Goal: Task Accomplishment & Management: Manage account settings

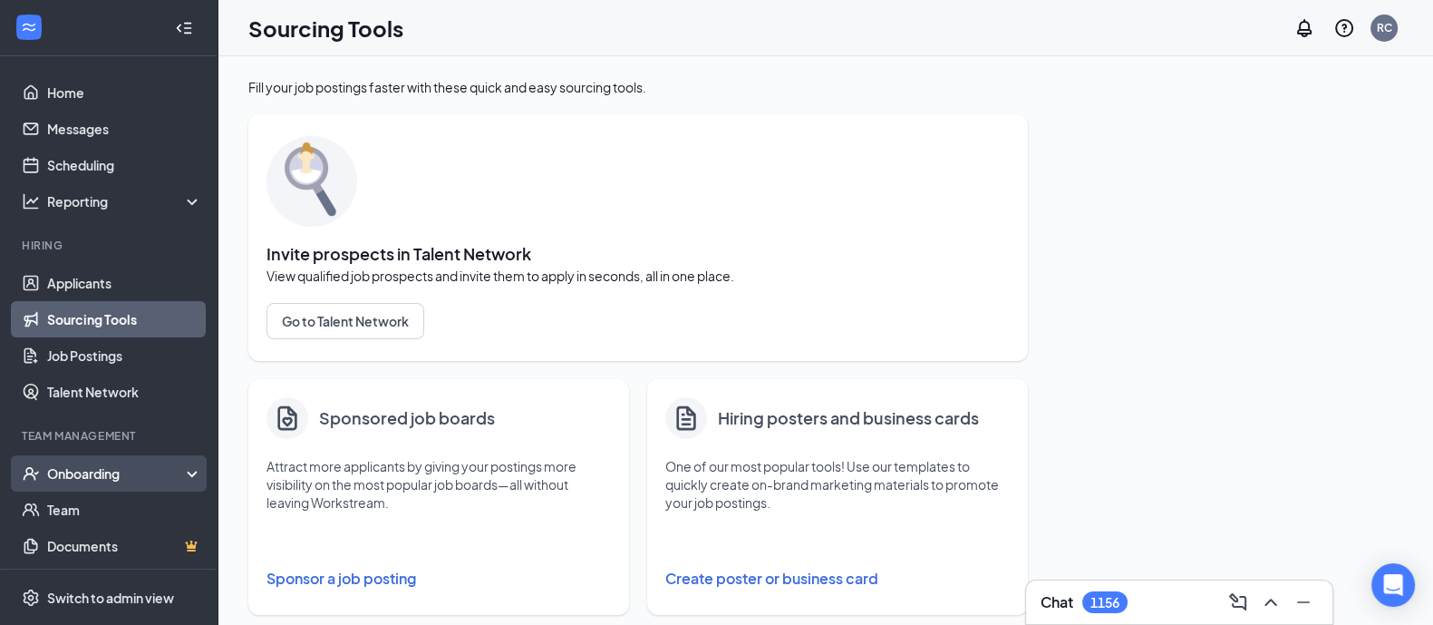
click at [106, 476] on div "Onboarding" at bounding box center [117, 473] width 140 height 18
click at [80, 505] on link "Overview" at bounding box center [124, 509] width 155 height 36
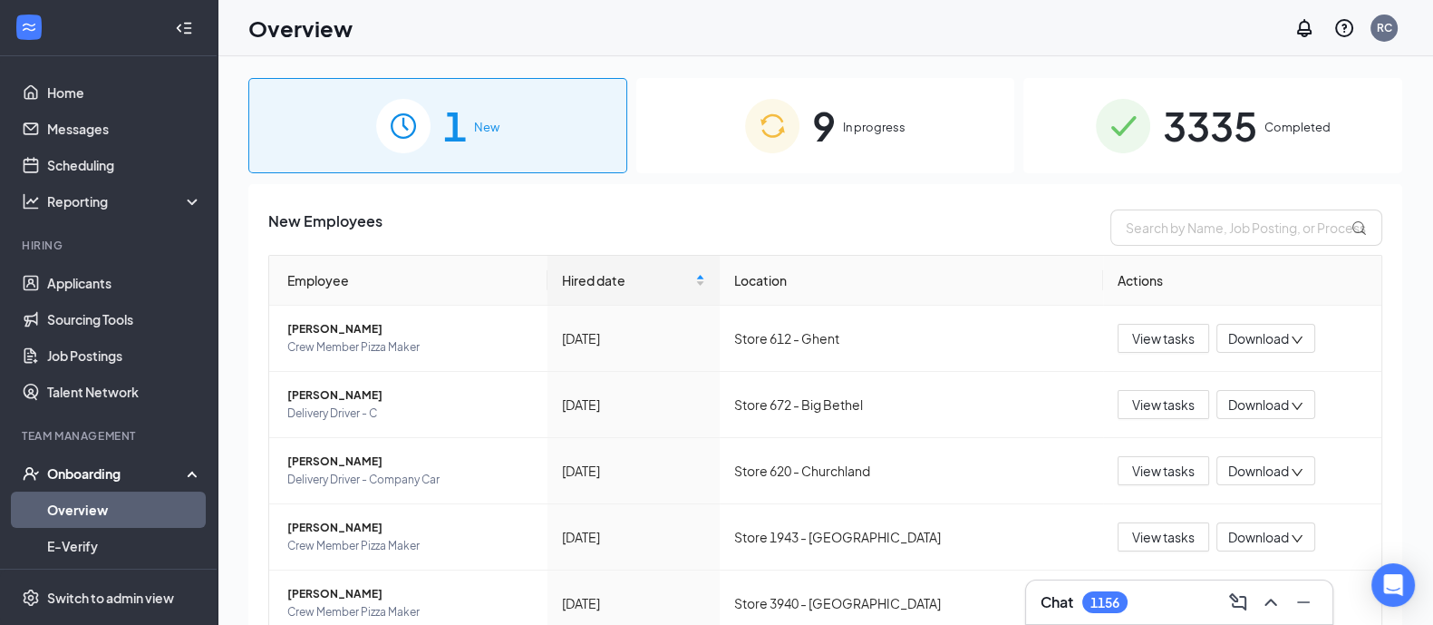
click at [789, 148] on img at bounding box center [772, 126] width 54 height 54
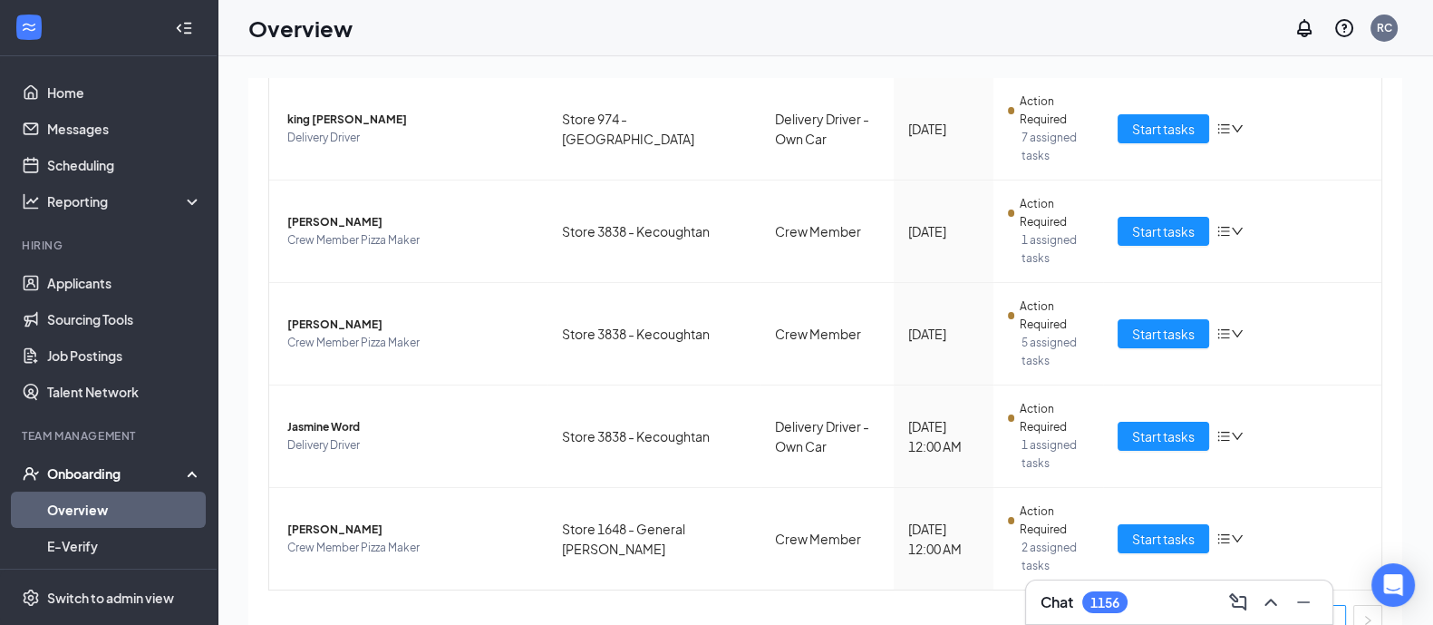
scroll to position [663, 0]
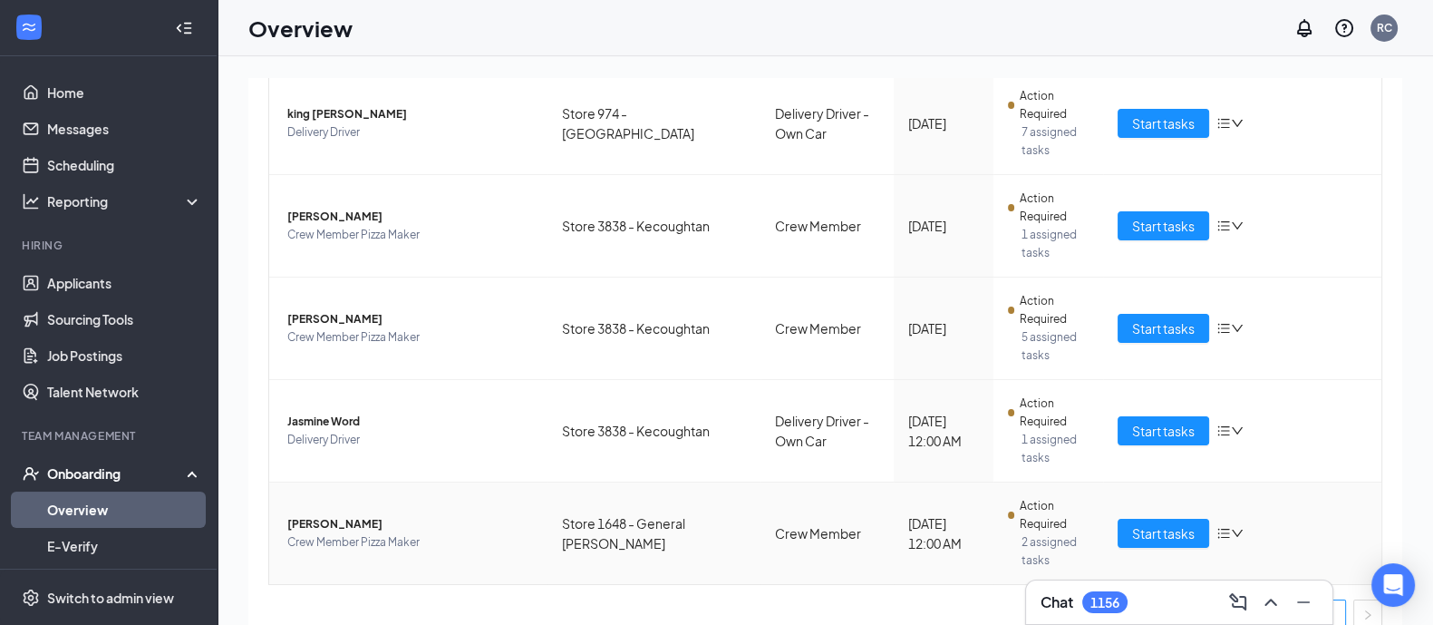
click at [330, 515] on span "[PERSON_NAME]" at bounding box center [410, 524] width 246 height 18
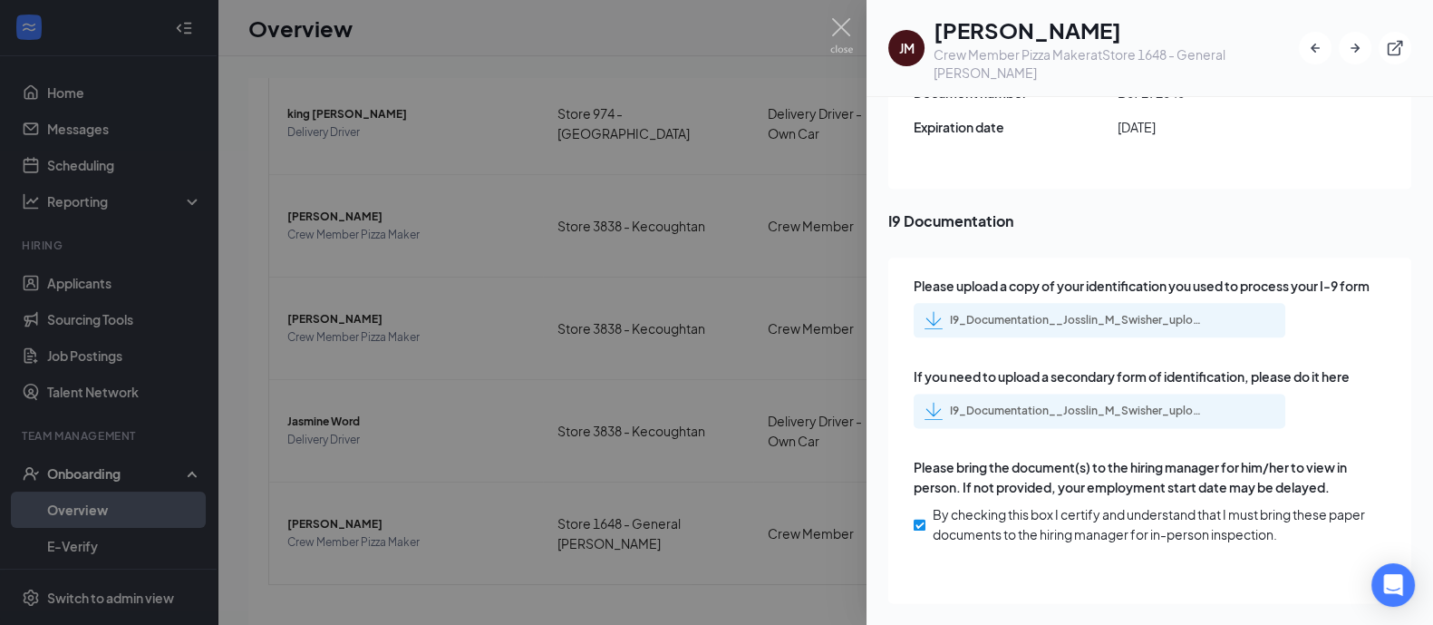
scroll to position [3001, 0]
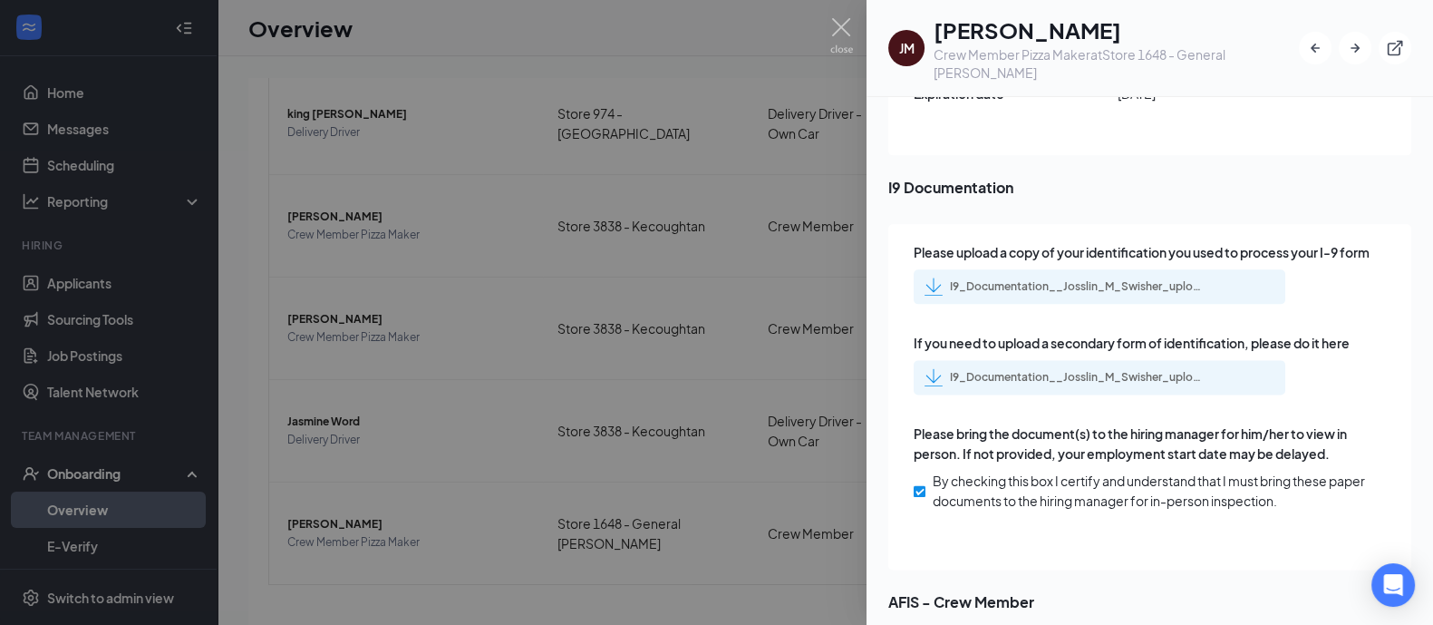
click at [1072, 277] on div "I9_Documentation__Josslin_M_Swisher_uploadedfile_20250914.pdf.pdf" at bounding box center [1064, 286] width 279 height 18
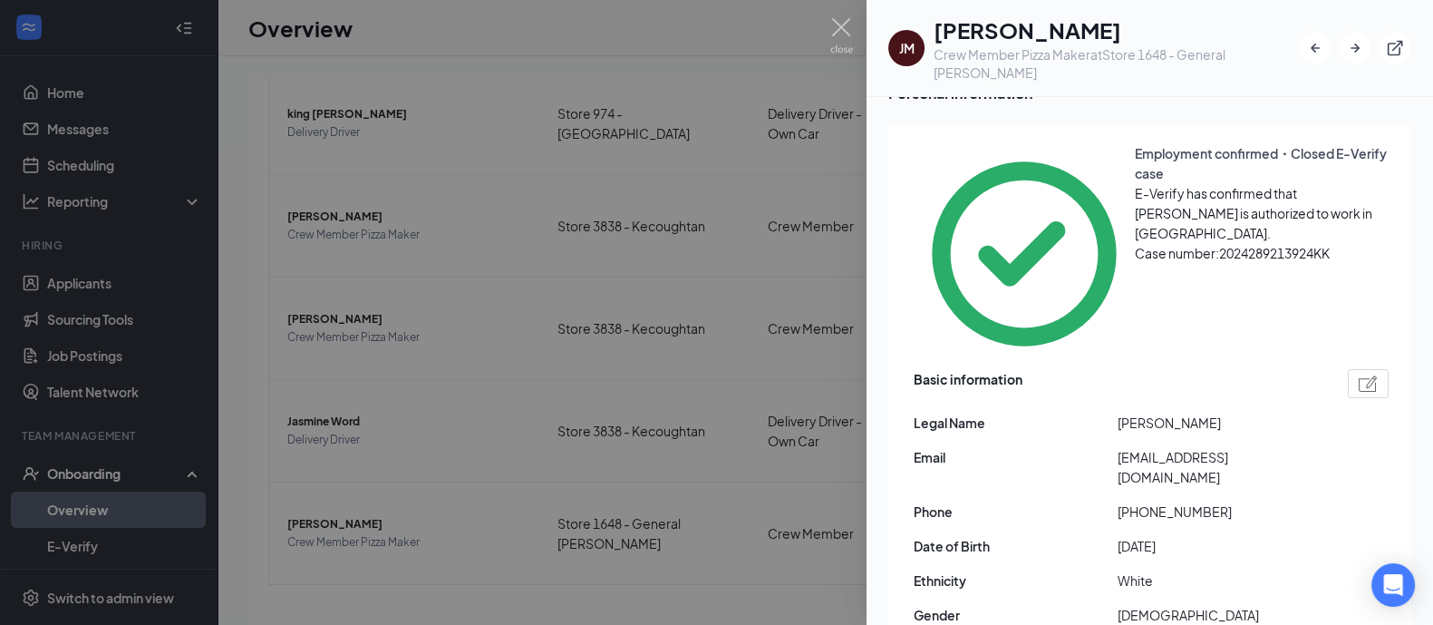
scroll to position [0, 0]
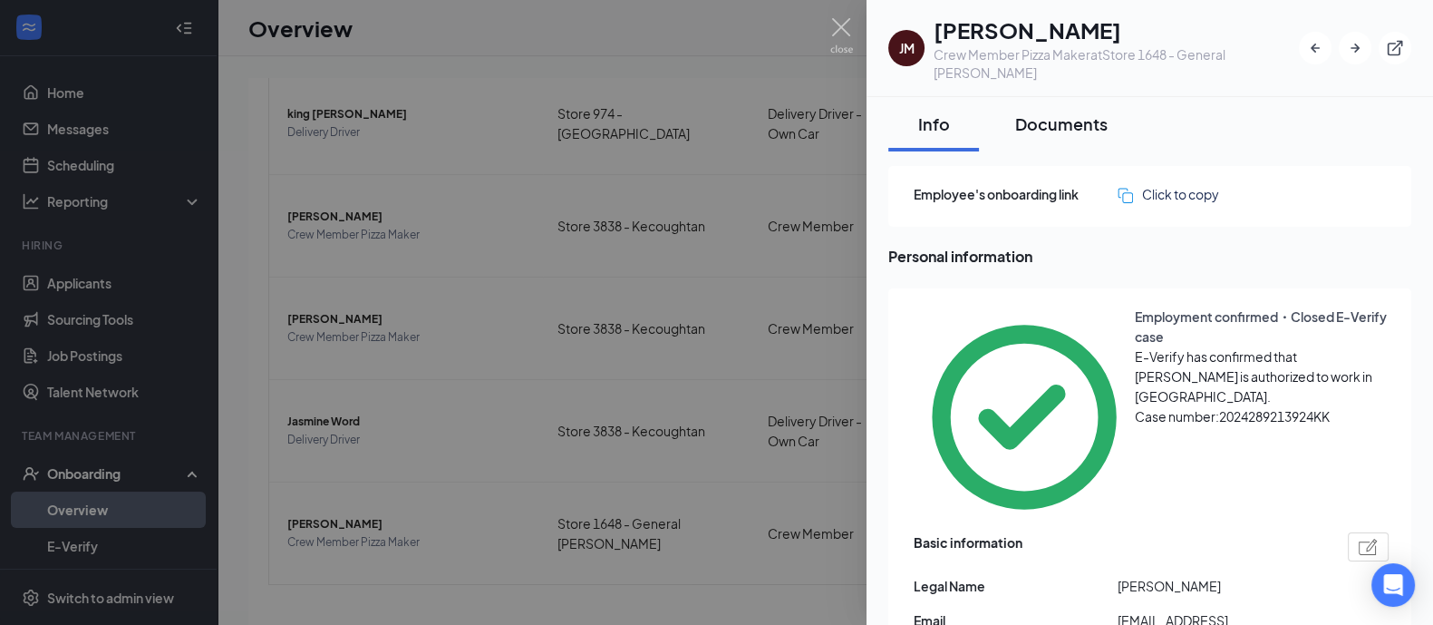
click at [1057, 112] on div "Documents" at bounding box center [1061, 123] width 92 height 23
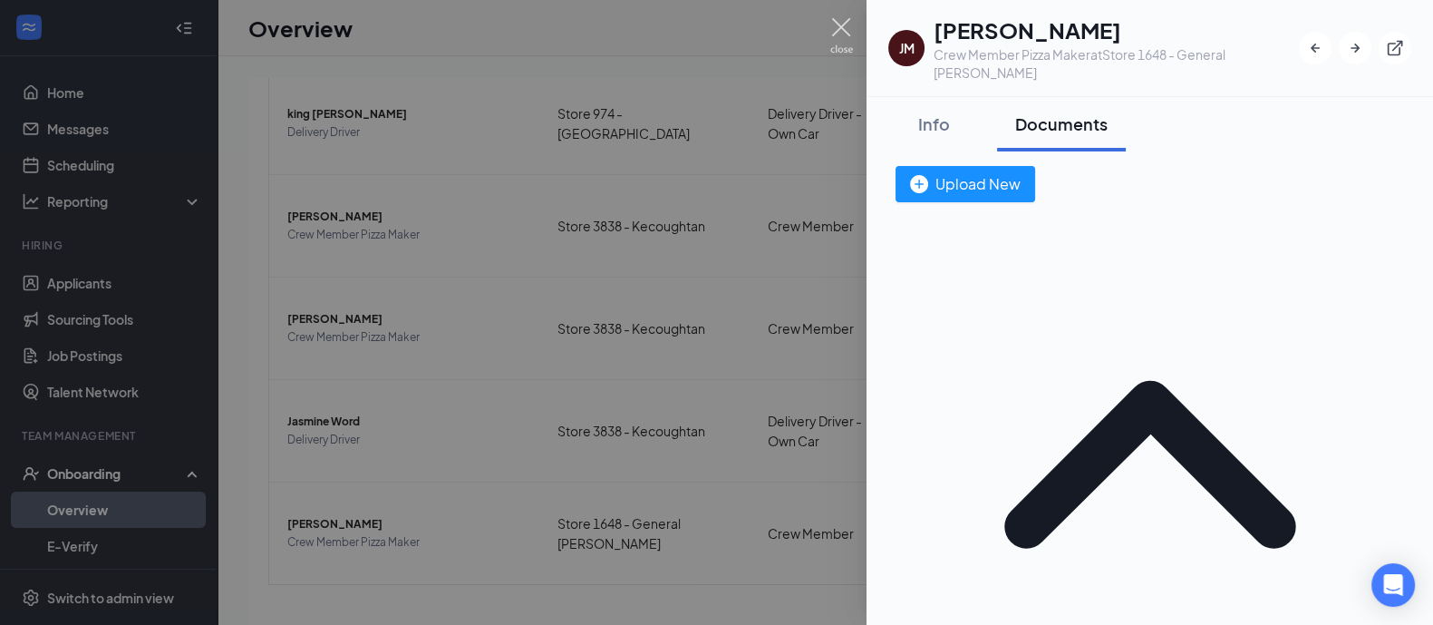
click at [834, 23] on img at bounding box center [841, 35] width 23 height 35
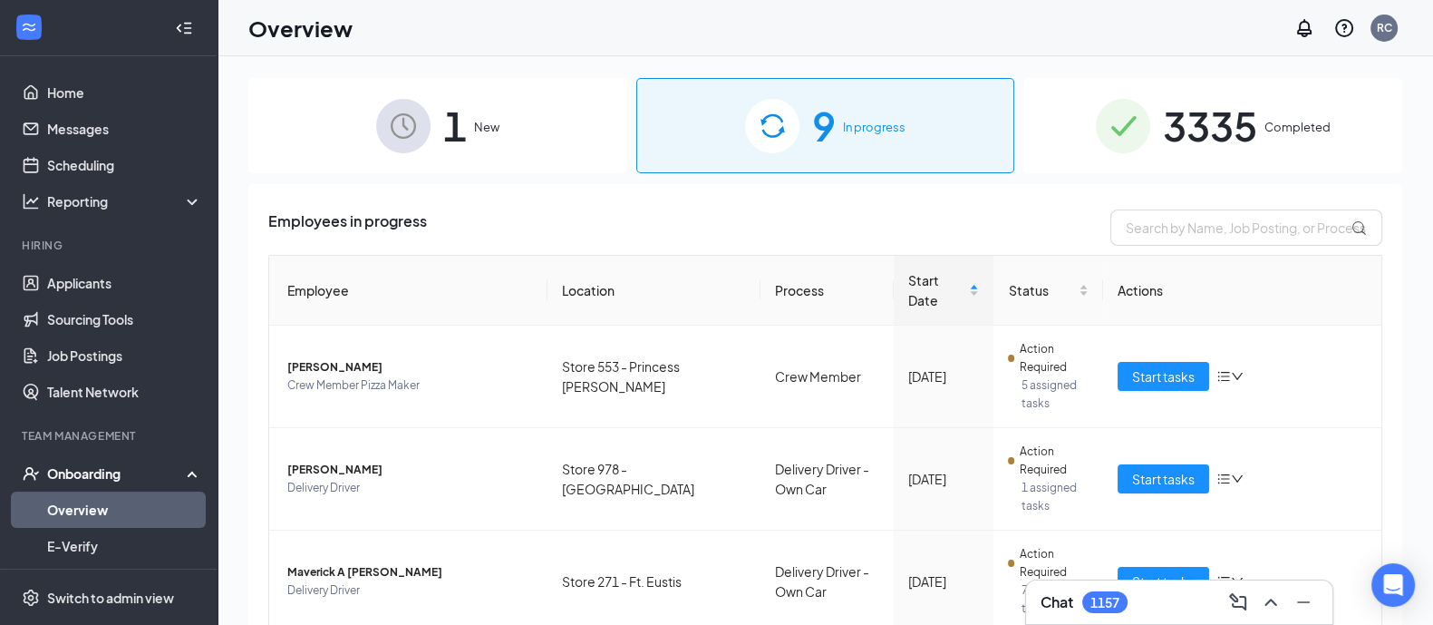
click at [1163, 129] on span "3335" at bounding box center [1210, 125] width 94 height 63
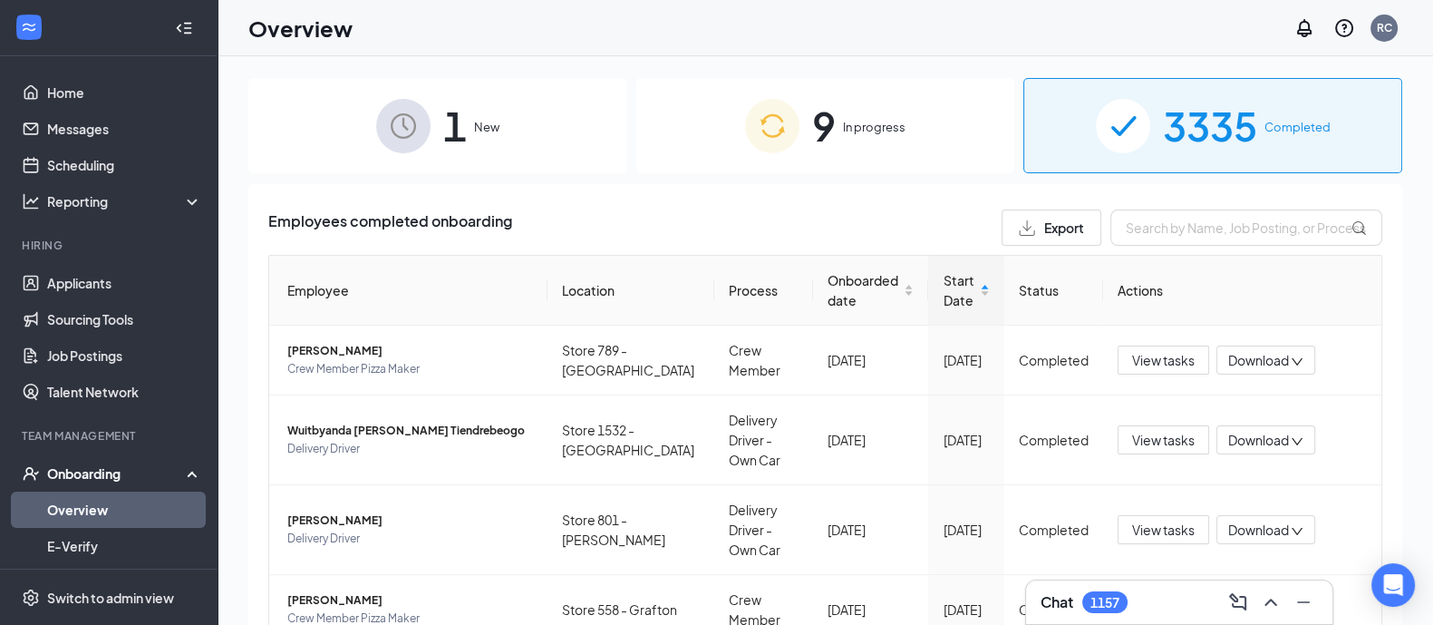
click at [1139, 144] on div "3335 Completed" at bounding box center [1212, 125] width 379 height 95
click at [892, 294] on div "Onboarded date" at bounding box center [871, 290] width 87 height 40
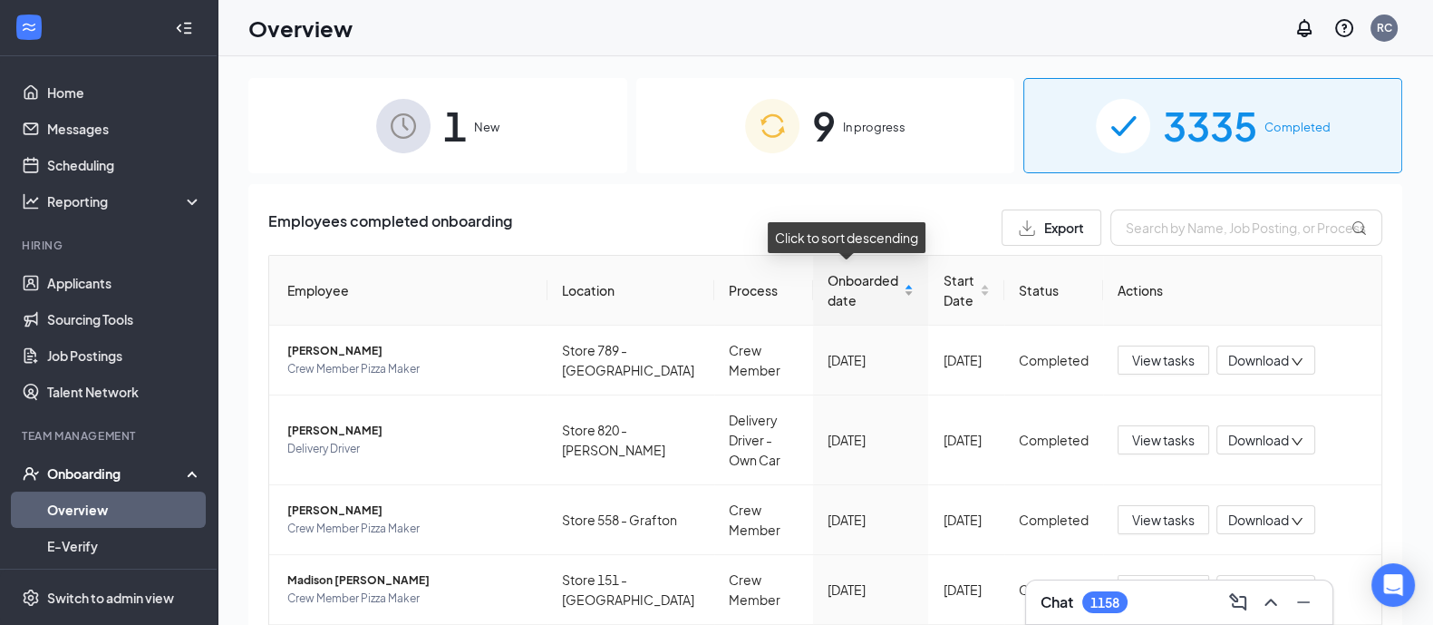
click at [892, 294] on div "Onboarded date" at bounding box center [871, 290] width 87 height 40
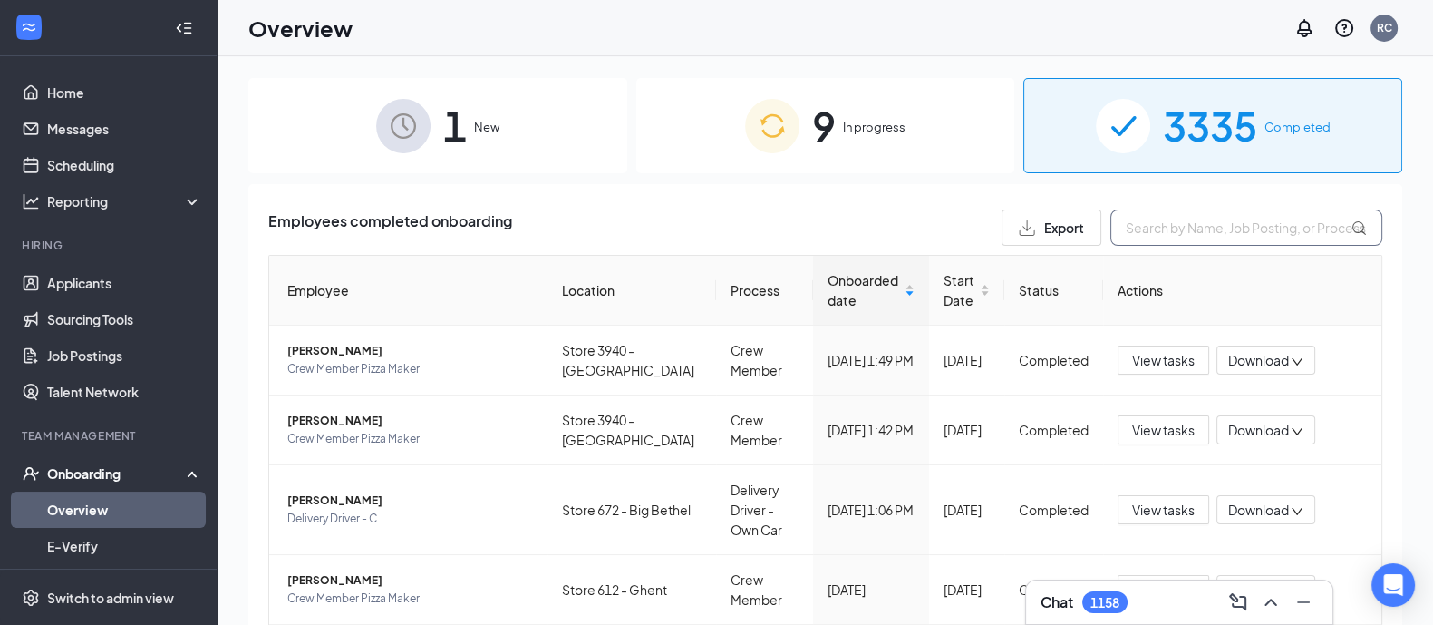
click at [1114, 225] on input "text" at bounding box center [1246, 227] width 272 height 36
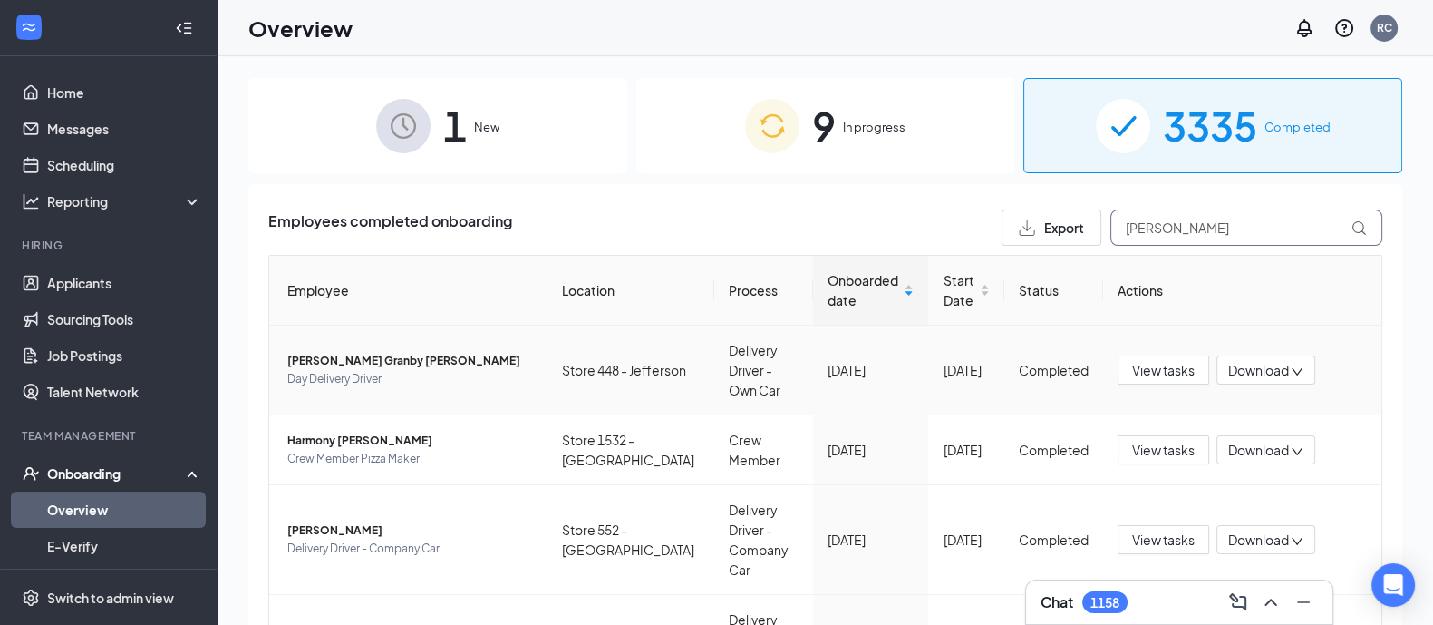
type input "[PERSON_NAME]"
click at [328, 352] on span "[PERSON_NAME] Granby [PERSON_NAME]" at bounding box center [410, 361] width 246 height 18
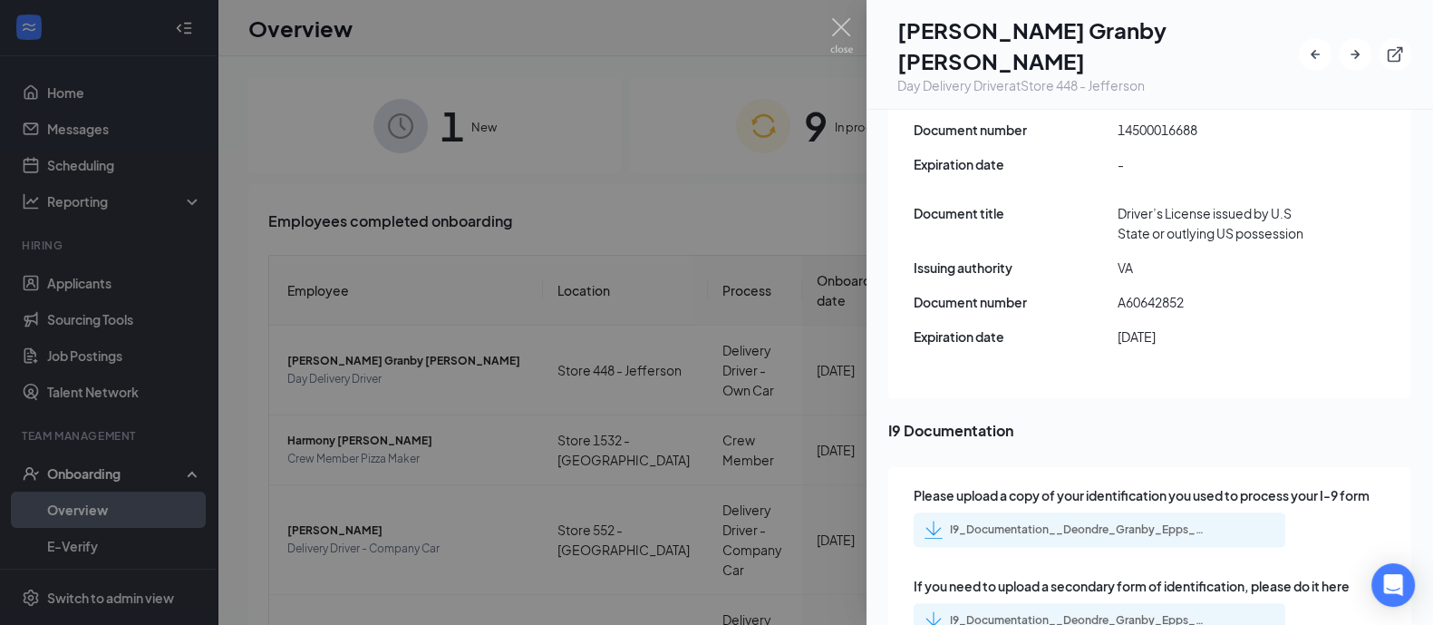
scroll to position [2719, 0]
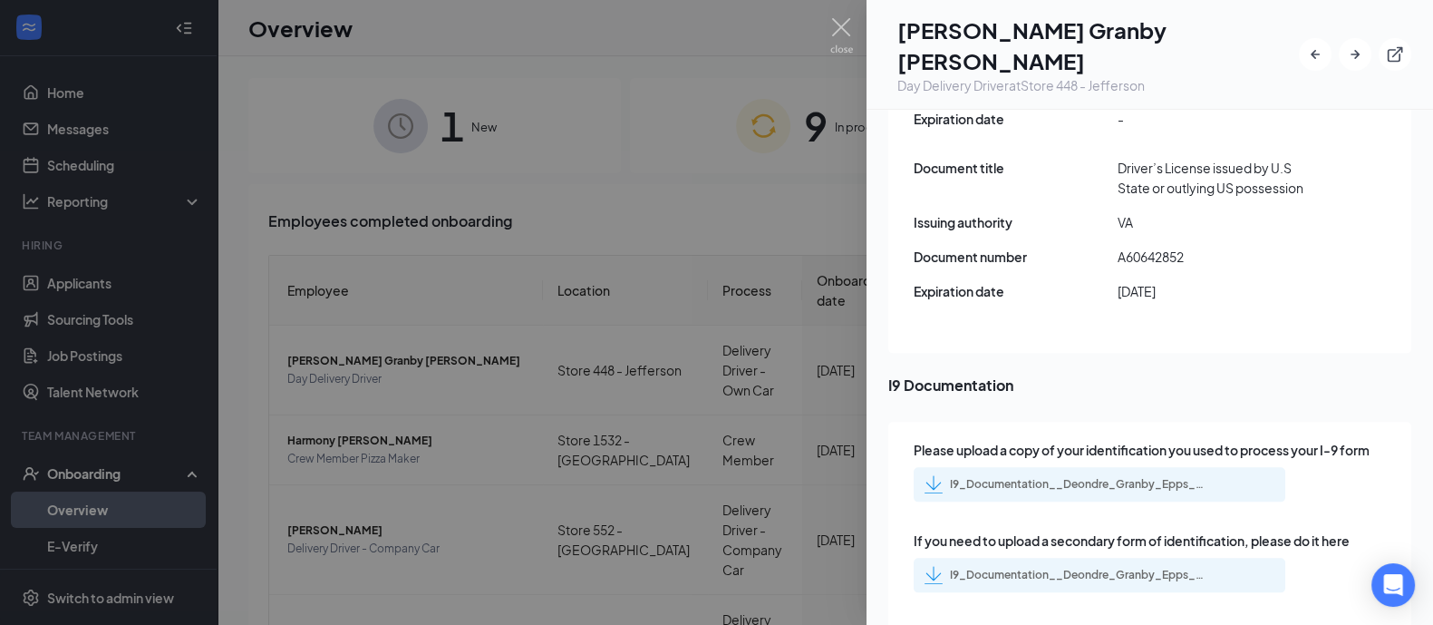
click at [1080, 475] on div "I9_Documentation__Deondre_Granby_Epps_uploadedfile_20250909.pdf.pdf" at bounding box center [1064, 484] width 279 height 18
click at [1010, 557] on div "I9_Documentation__Deondre_Granby_Epps_uploadedfile_20250909.pdf.pdf" at bounding box center [1100, 574] width 372 height 34
click at [1006, 567] on div "I9_Documentation__Deondre_Granby_Epps_uploadedfile_20250909.pdf.pdf" at bounding box center [1077, 574] width 254 height 15
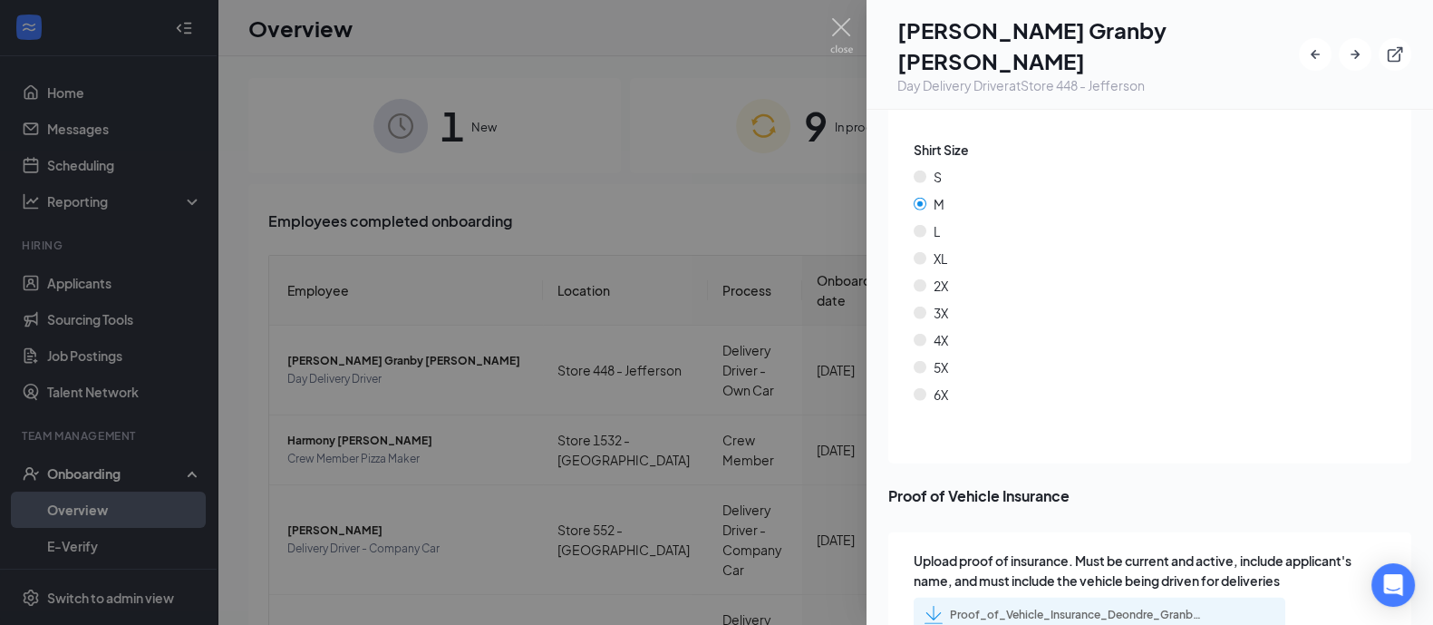
scroll to position [6616, 0]
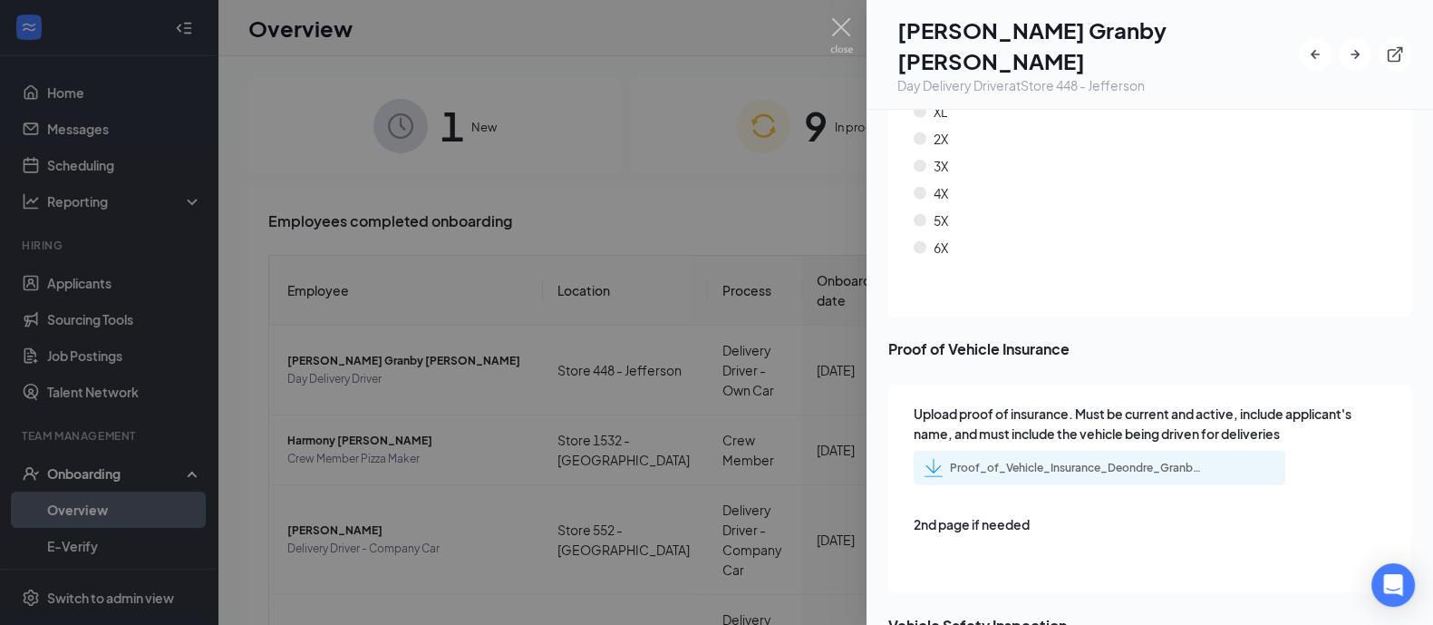
click at [1079, 460] on div "Proof_of_Vehicle_Insurance_Deondre_Granby_Epps_uploadedfile_20250912.pdf.pdf" at bounding box center [1077, 467] width 254 height 15
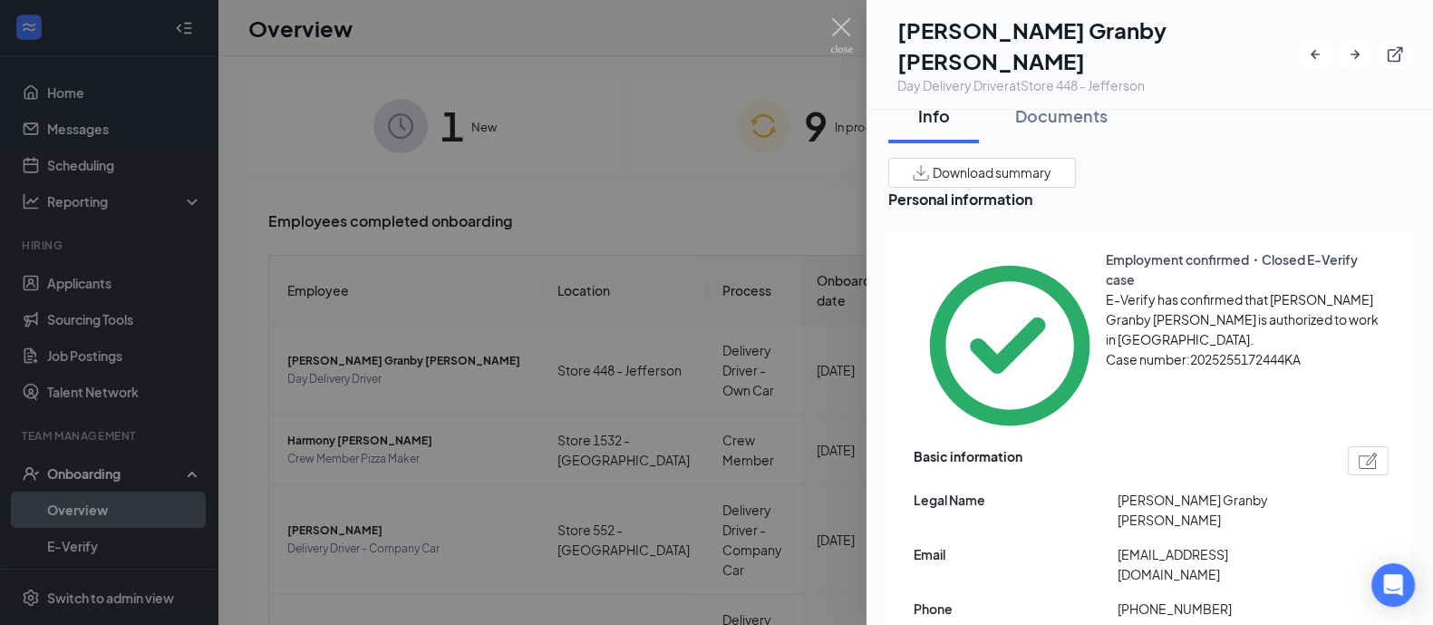
scroll to position [0, 0]
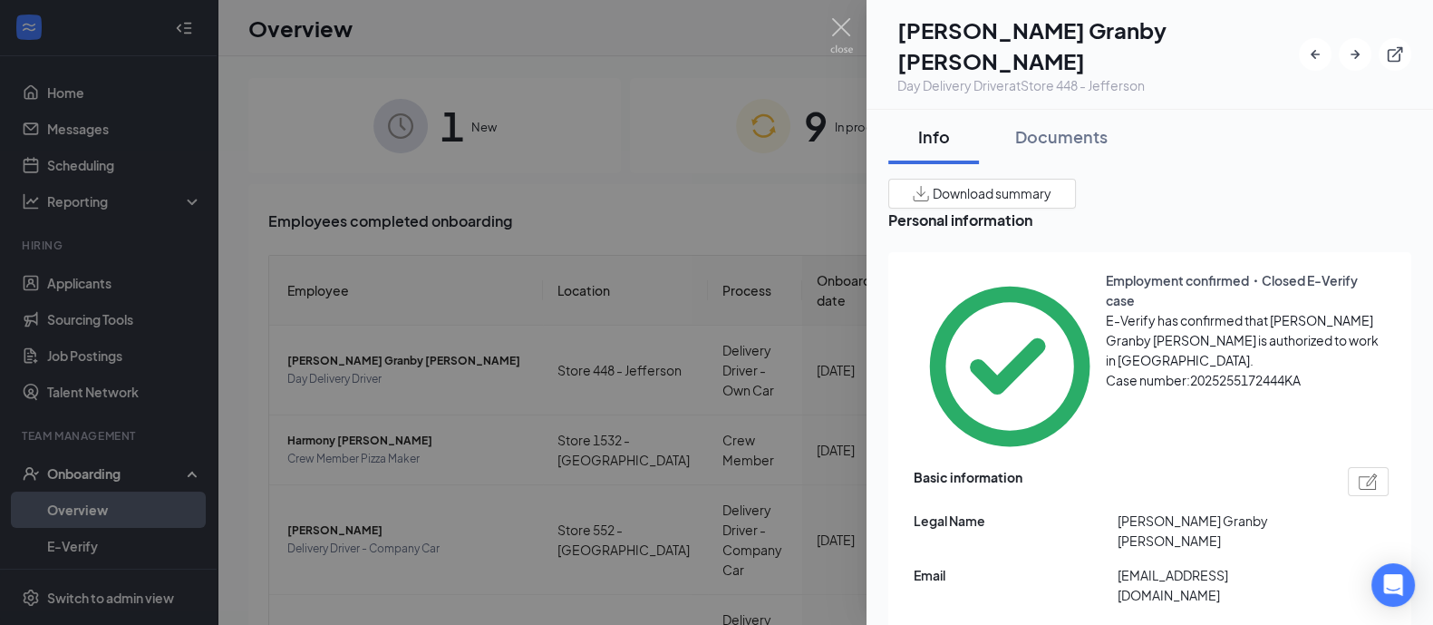
click at [586, 83] on div at bounding box center [716, 312] width 1433 height 625
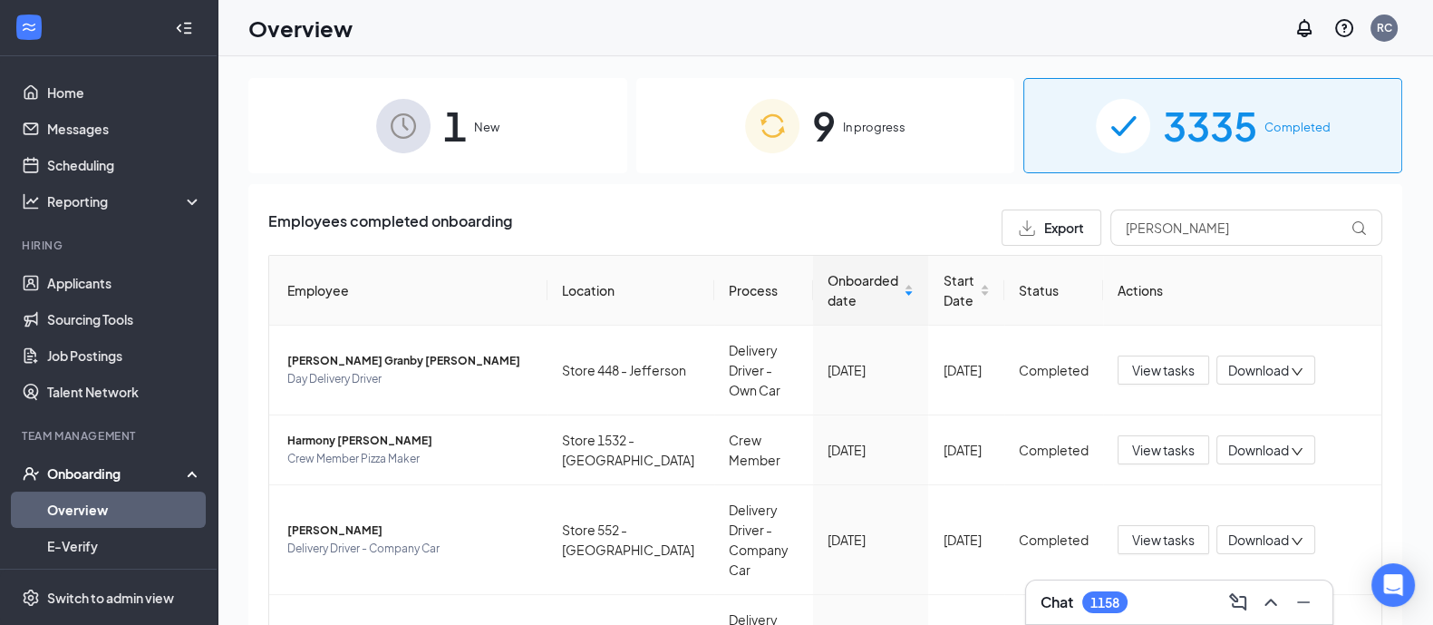
click at [771, 120] on img at bounding box center [772, 126] width 54 height 54
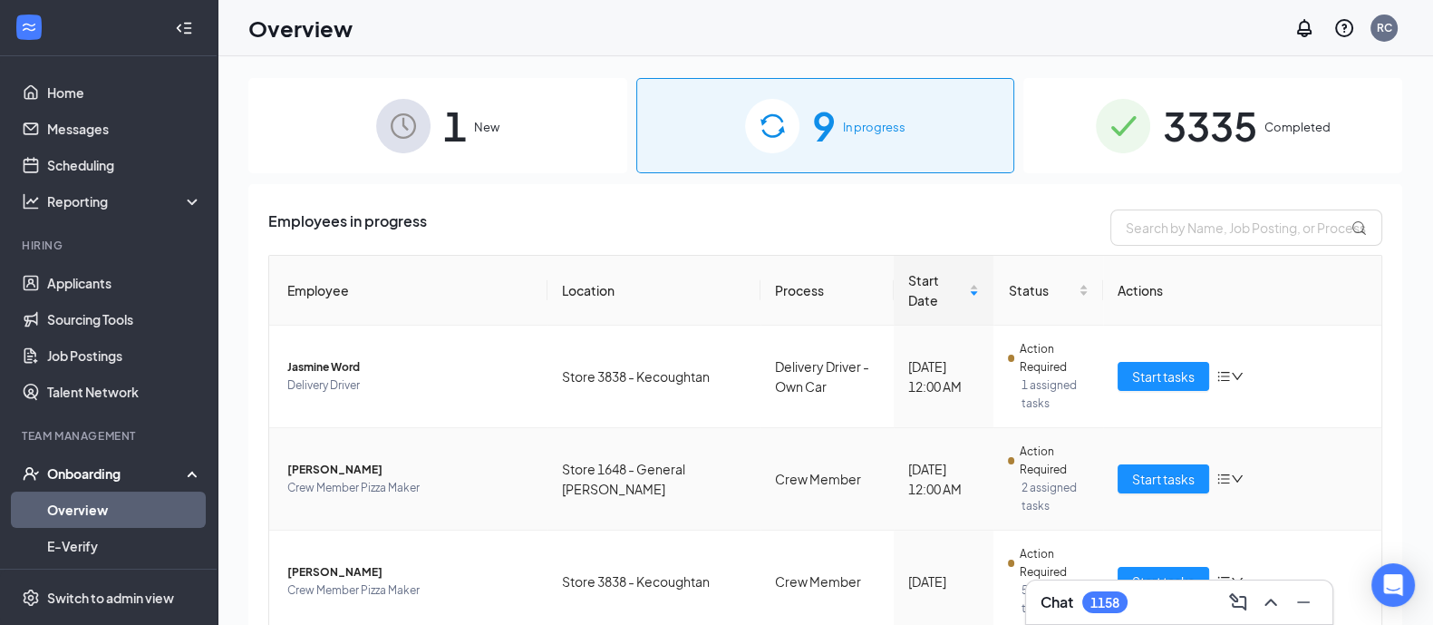
click at [325, 460] on span "[PERSON_NAME]" at bounding box center [410, 469] width 246 height 18
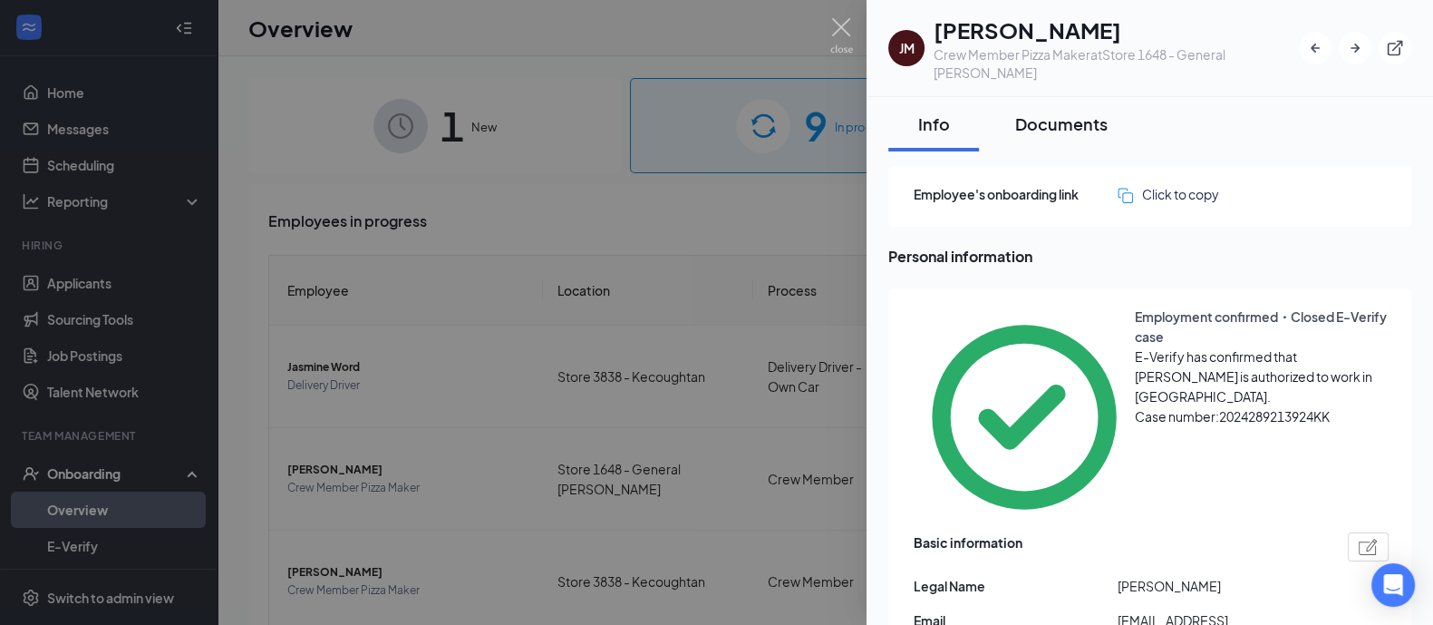
click at [1059, 112] on div "Documents" at bounding box center [1061, 123] width 92 height 23
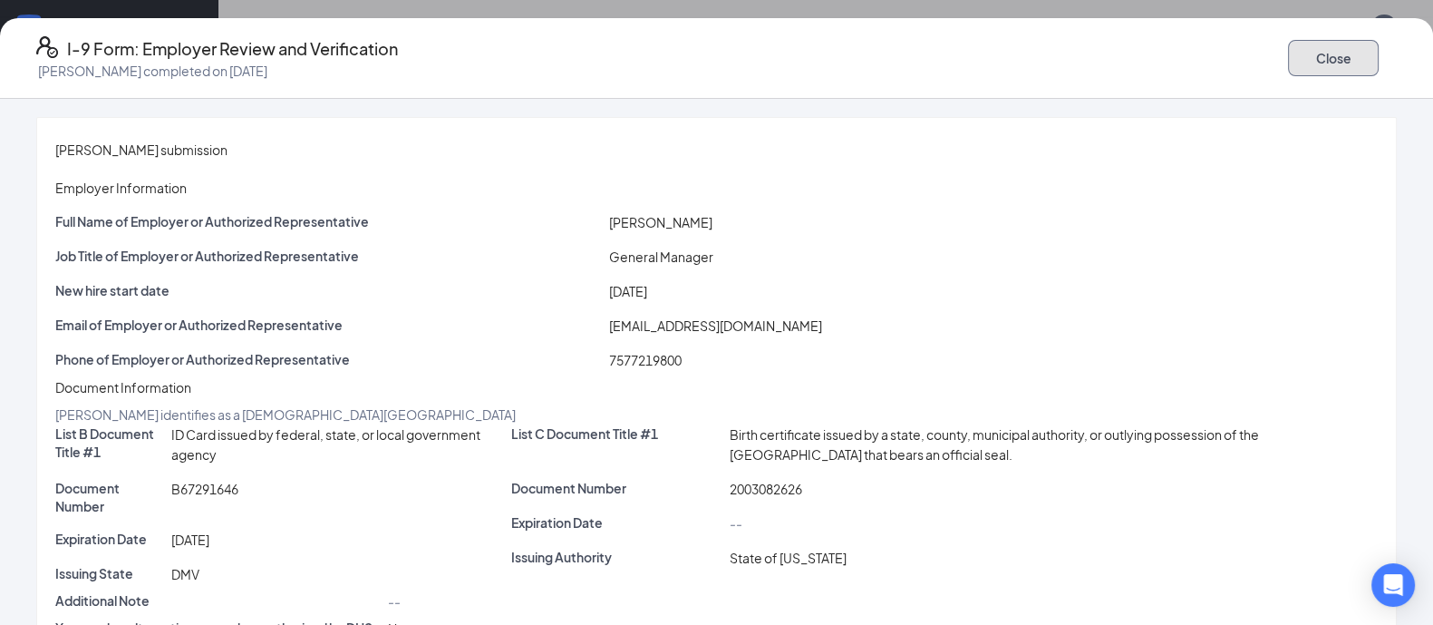
click at [1288, 55] on button "Close" at bounding box center [1333, 58] width 91 height 36
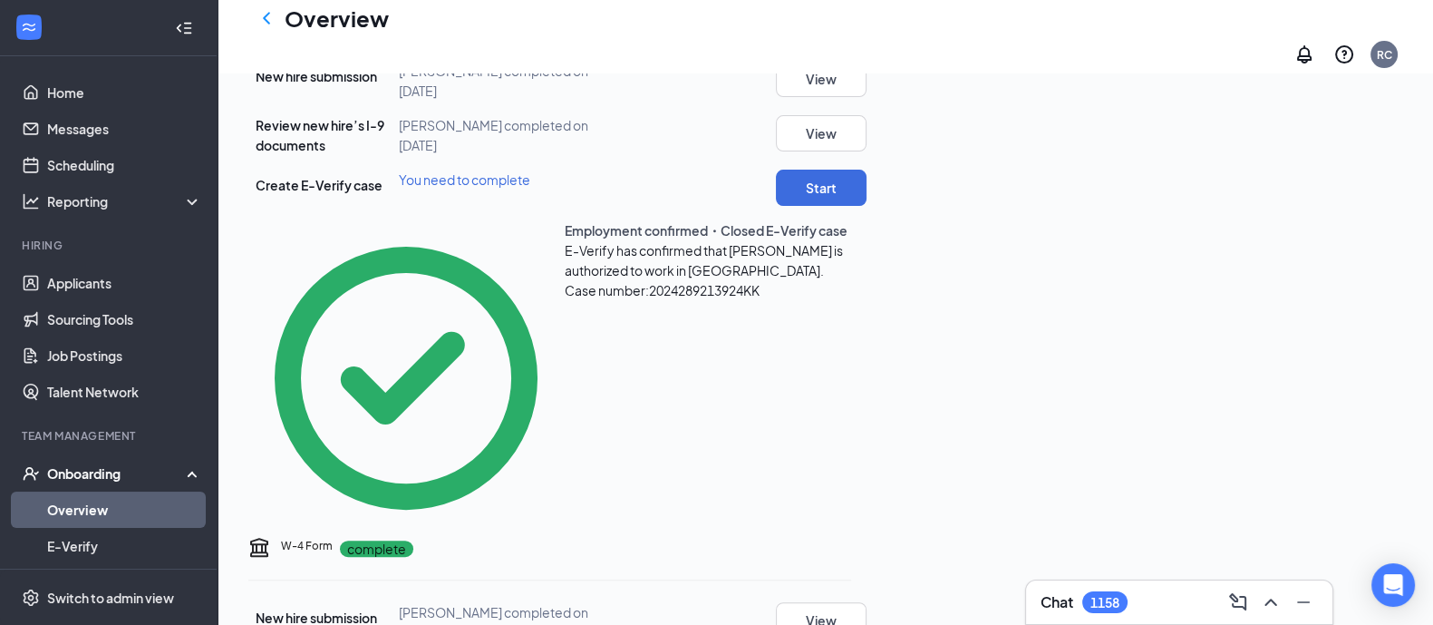
scroll to position [649, 0]
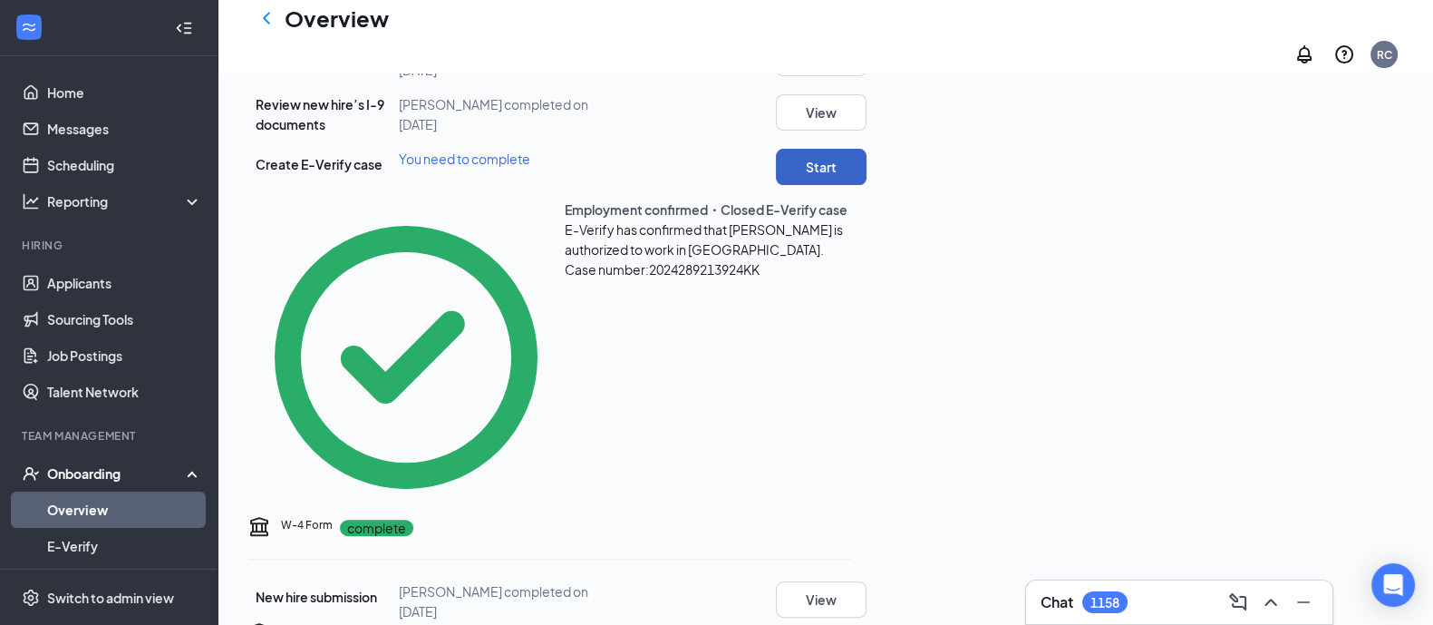
click at [867, 185] on button "Start" at bounding box center [821, 167] width 91 height 36
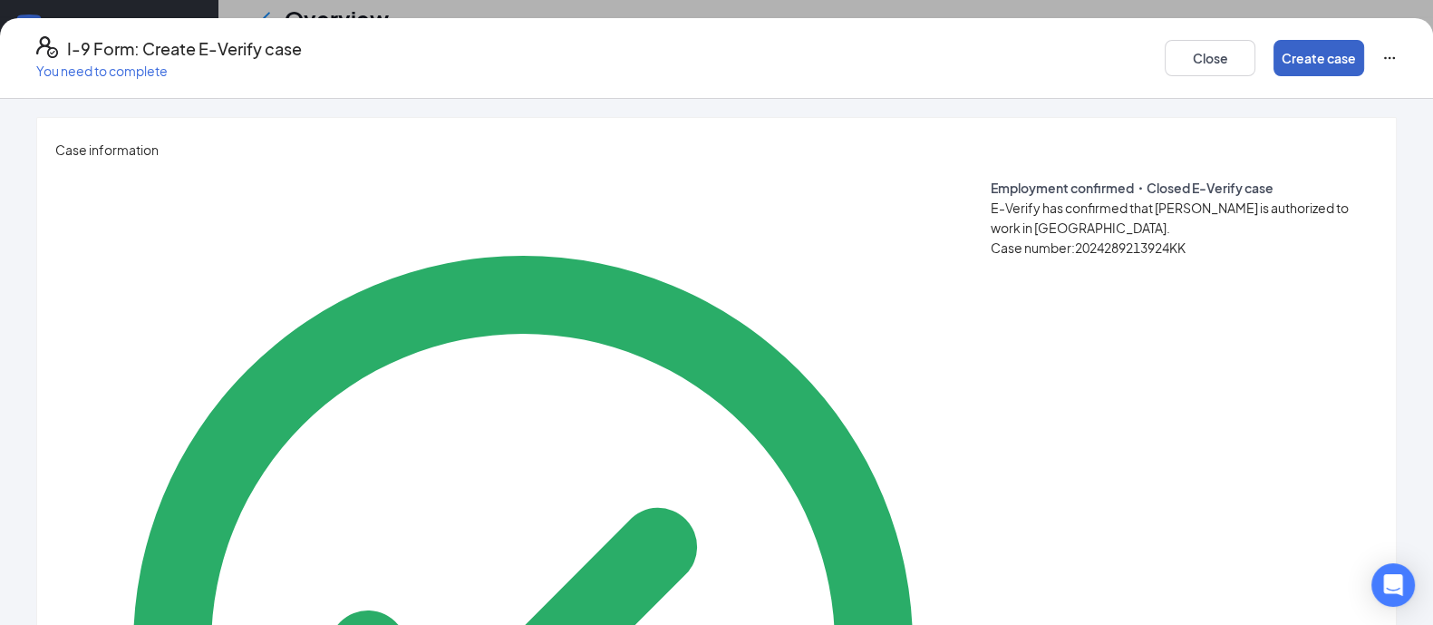
click at [1274, 51] on button "Create case" at bounding box center [1319, 58] width 91 height 36
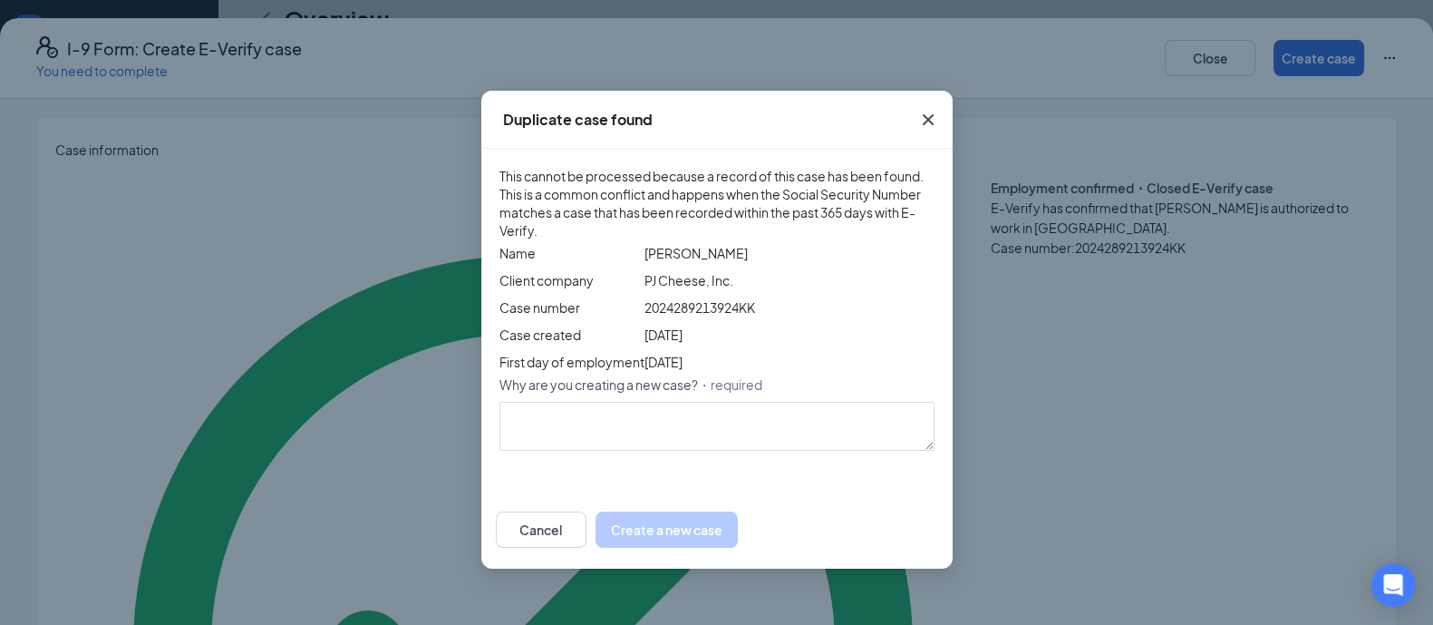
scroll to position [66, 0]
click at [586, 548] on button "Cancel" at bounding box center [541, 529] width 91 height 36
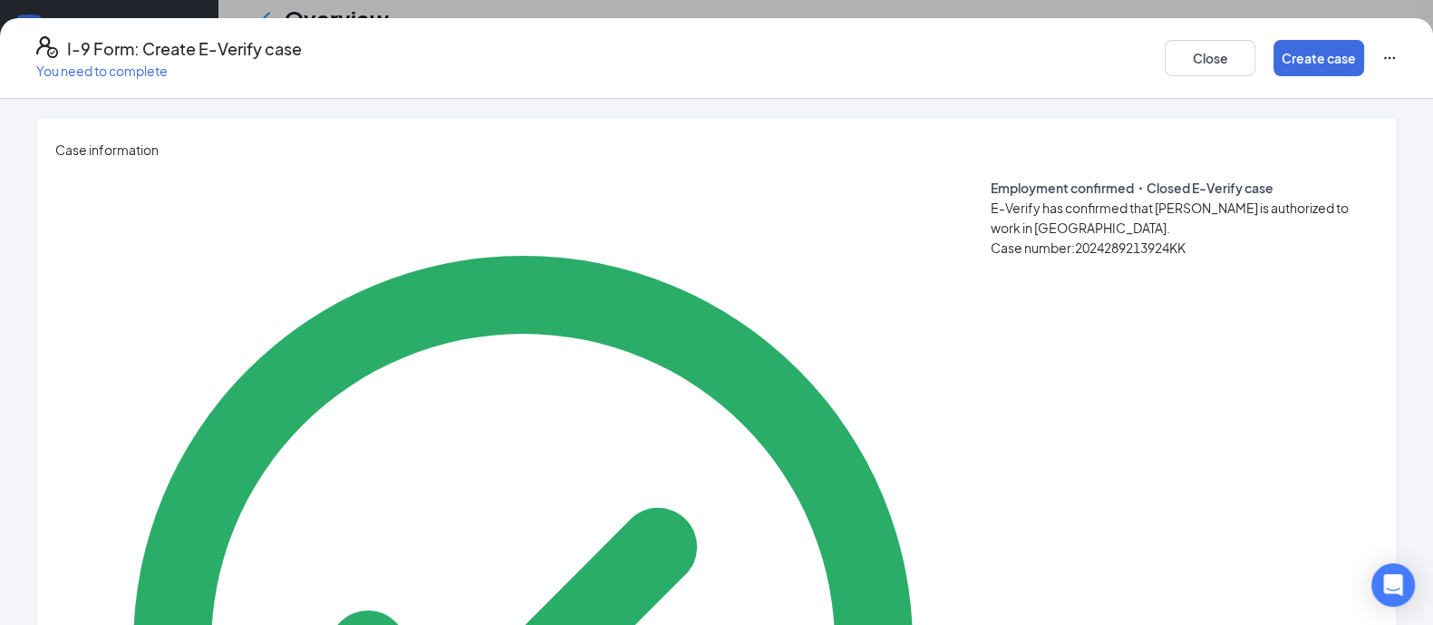
scroll to position [0, 0]
click at [1382, 51] on icon "Ellipses" at bounding box center [1389, 58] width 15 height 15
click at [1318, 80] on span "Mark as complete" at bounding box center [1298, 89] width 106 height 18
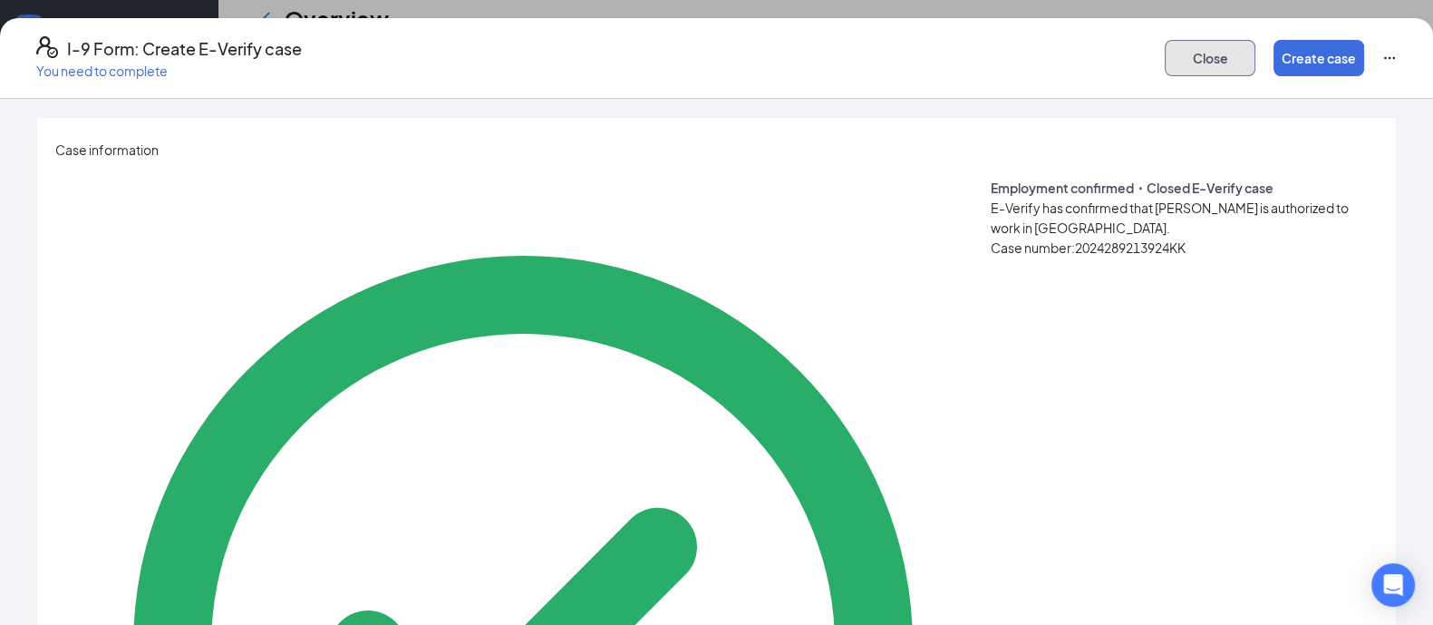
click at [1165, 50] on button "Close" at bounding box center [1210, 58] width 91 height 36
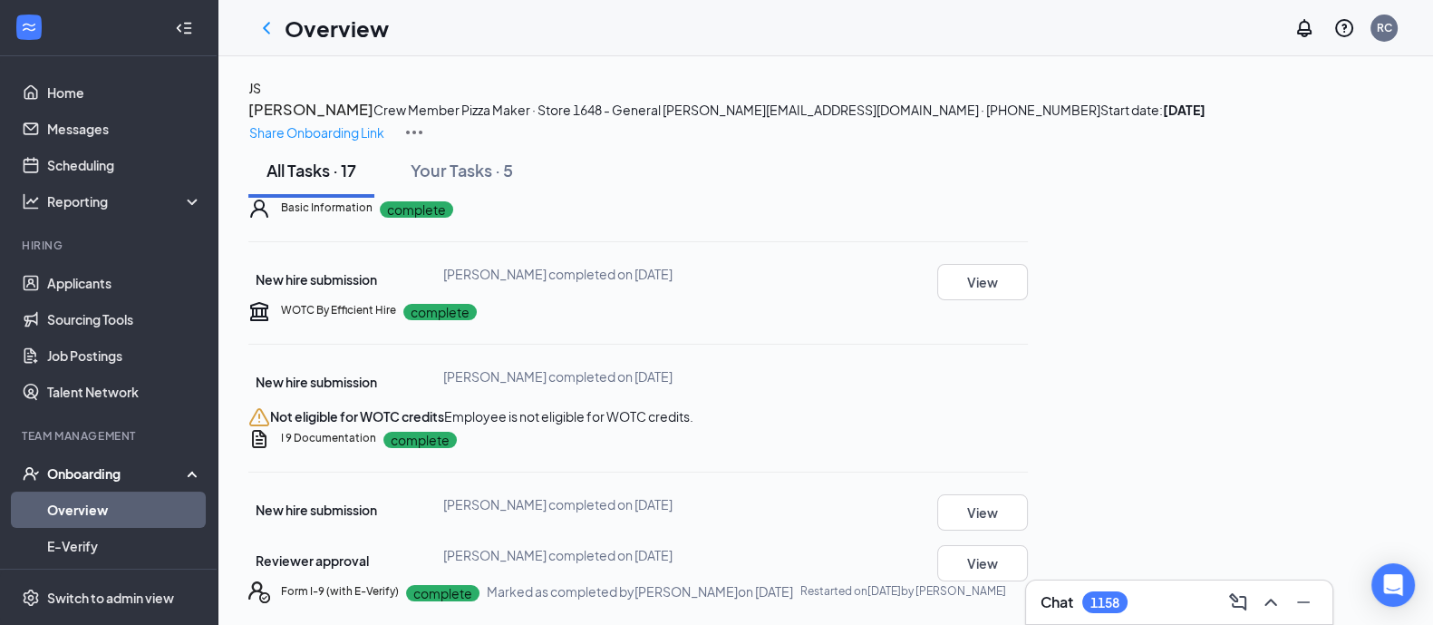
click at [86, 511] on link "Overview" at bounding box center [124, 509] width 155 height 36
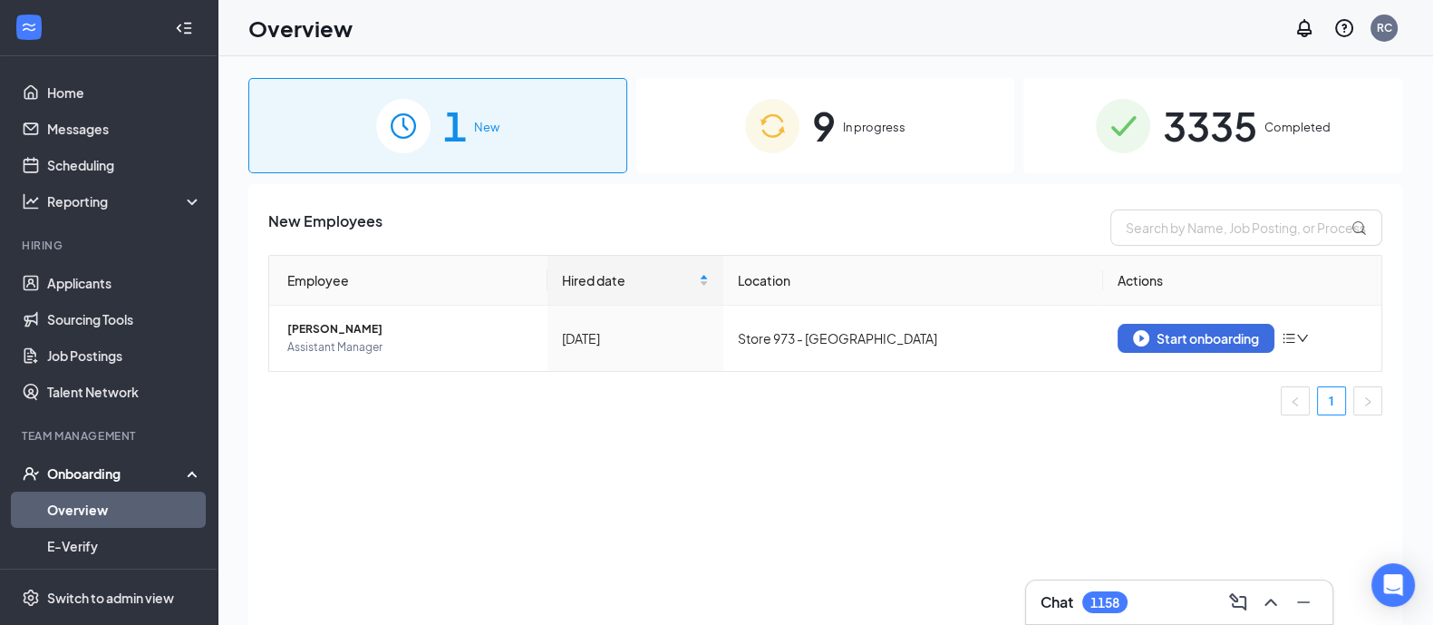
click at [844, 134] on span "In progress" at bounding box center [874, 127] width 63 height 18
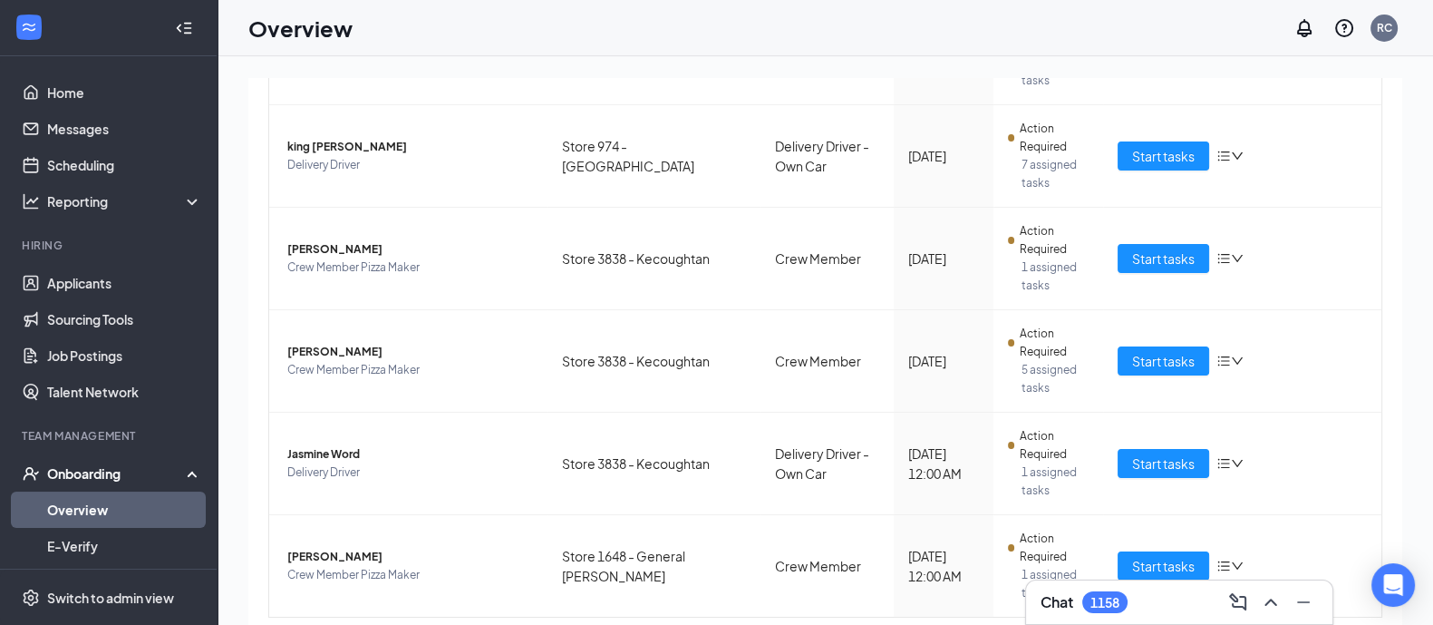
scroll to position [663, 0]
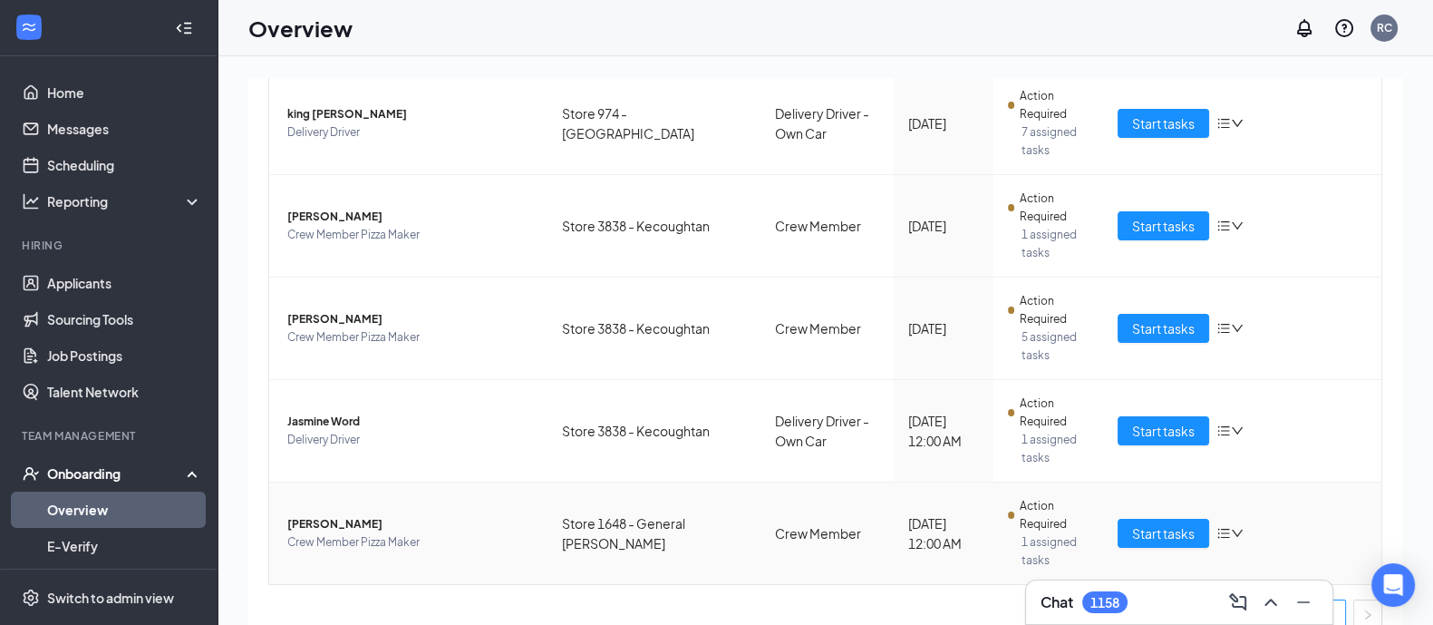
click at [326, 515] on span "[PERSON_NAME]" at bounding box center [410, 524] width 246 height 18
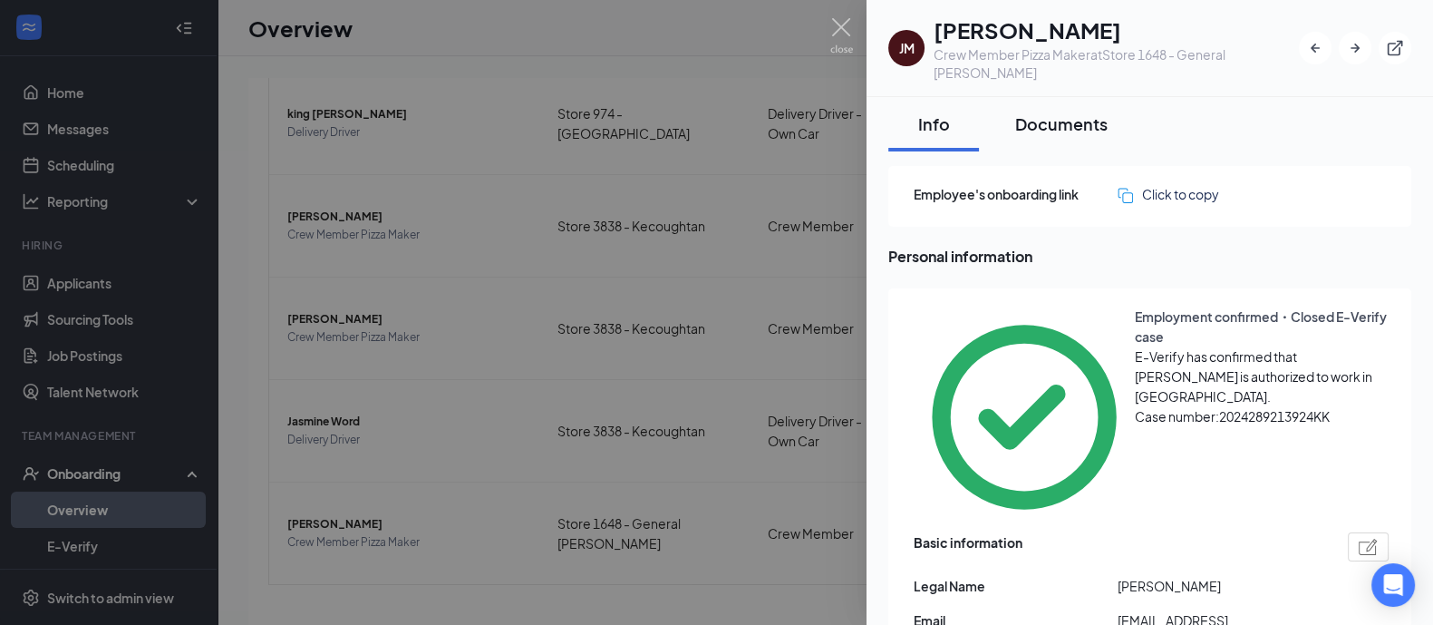
click at [1067, 112] on div "Documents" at bounding box center [1061, 123] width 92 height 23
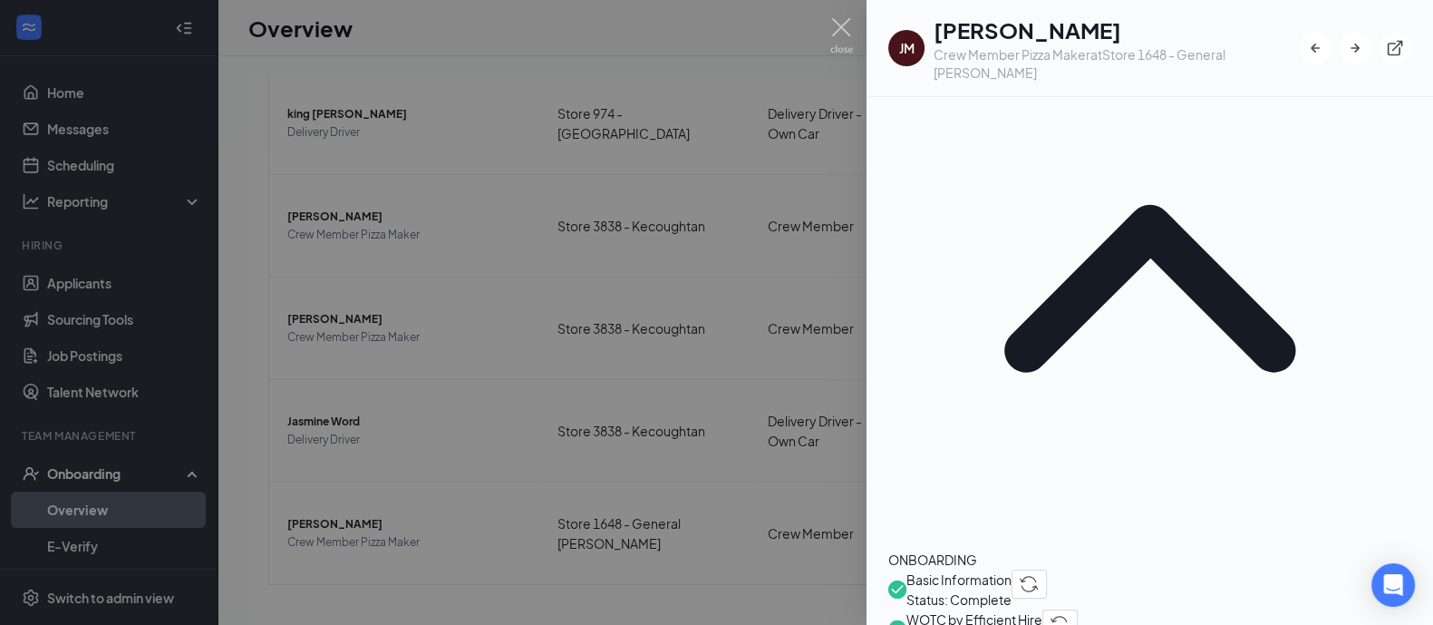
scroll to position [180, 0]
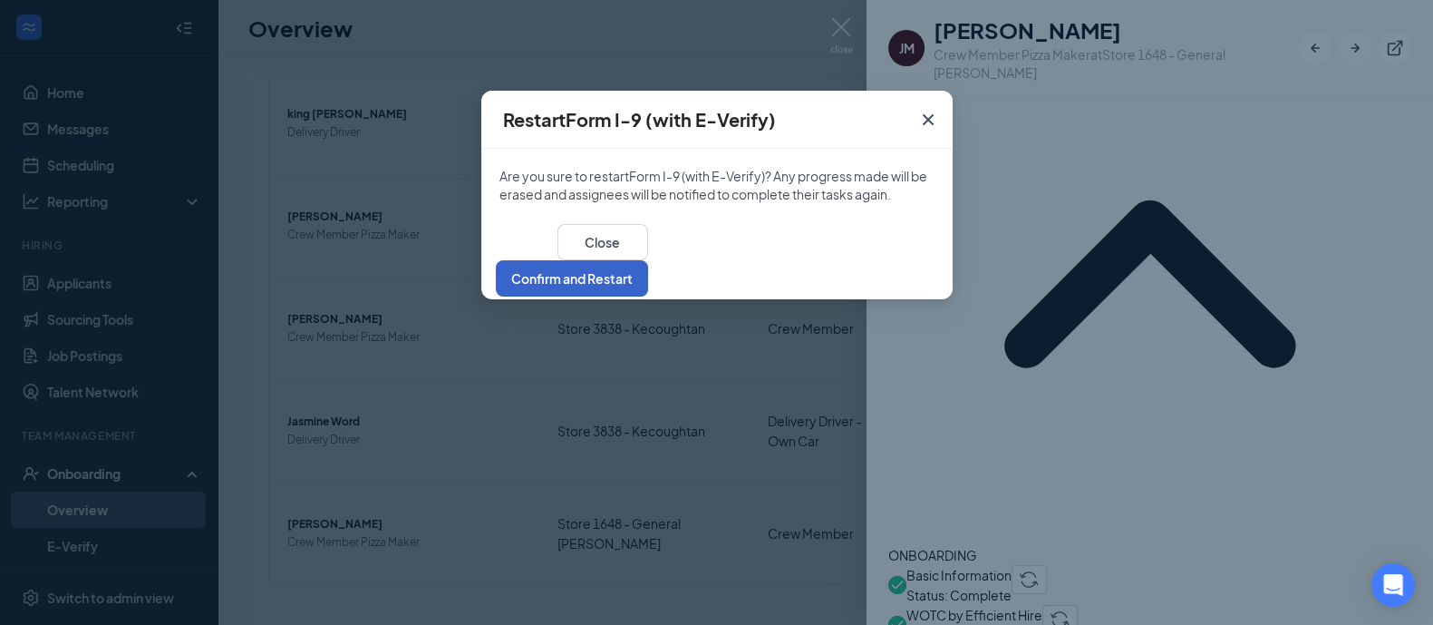
click at [648, 260] on button "Confirm and Restart" at bounding box center [572, 278] width 152 height 36
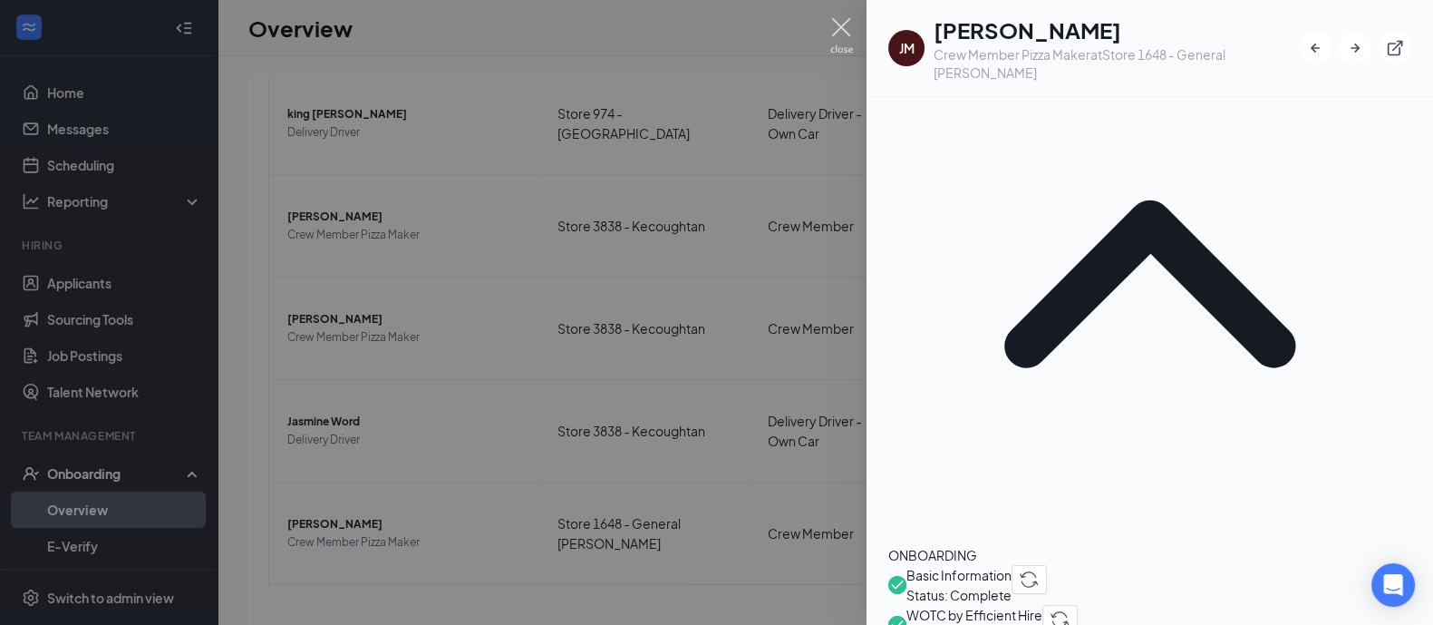
click at [847, 20] on img at bounding box center [841, 35] width 23 height 35
